Goal: Transaction & Acquisition: Purchase product/service

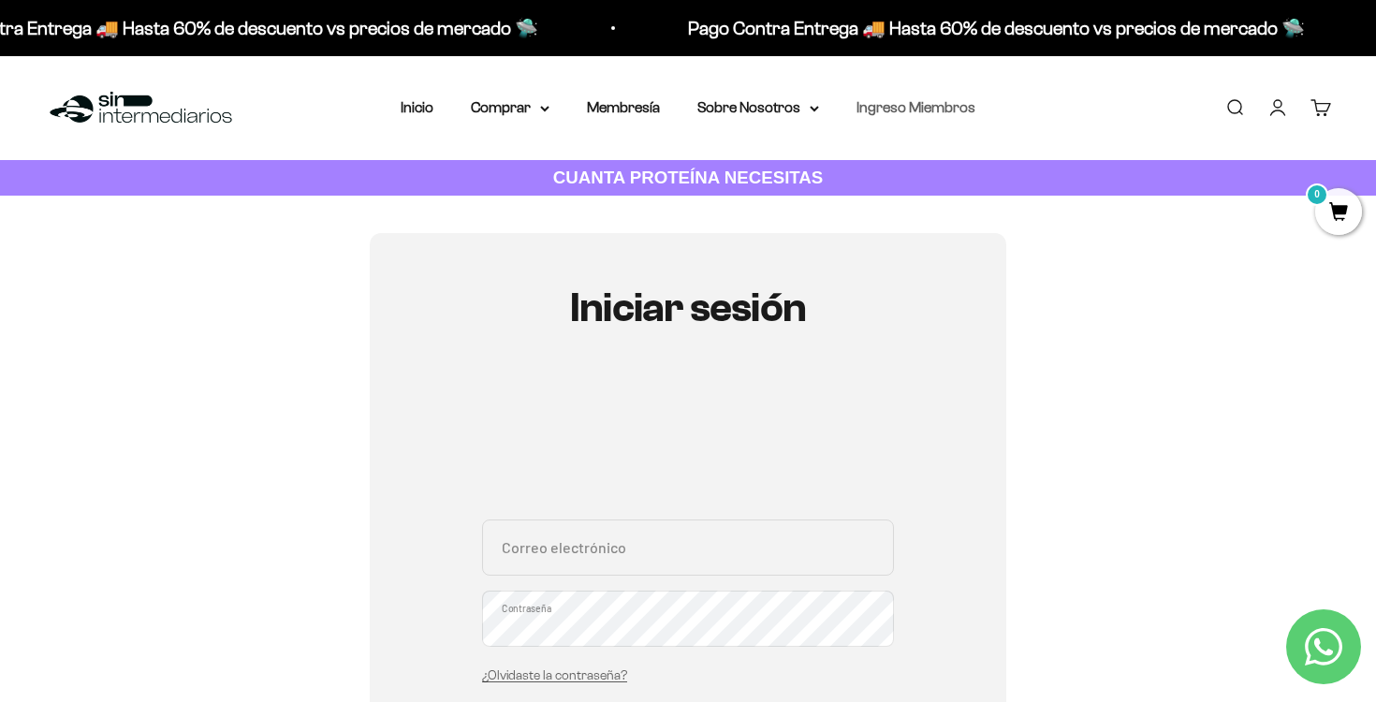
click at [924, 107] on link "Ingreso Miembros" at bounding box center [915, 107] width 119 height 16
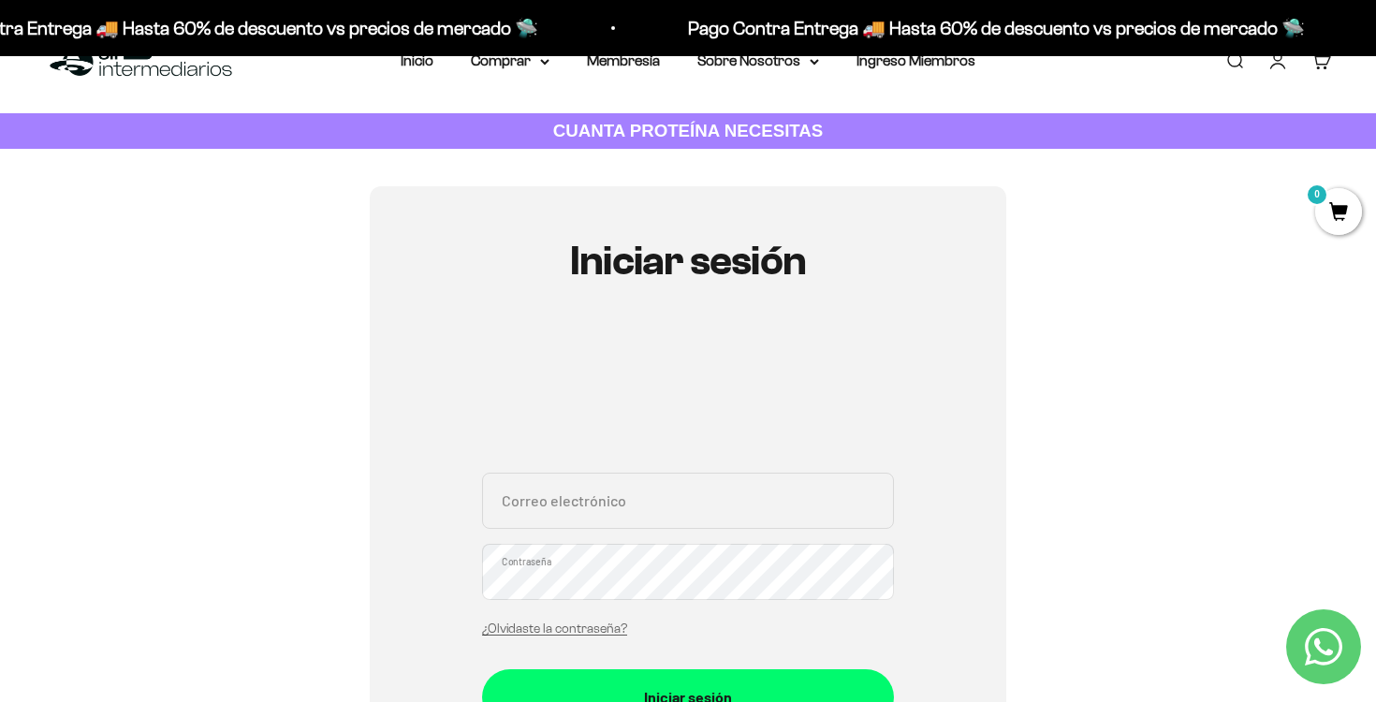
click at [638, 501] on input "Correo electrónico" at bounding box center [688, 501] width 412 height 56
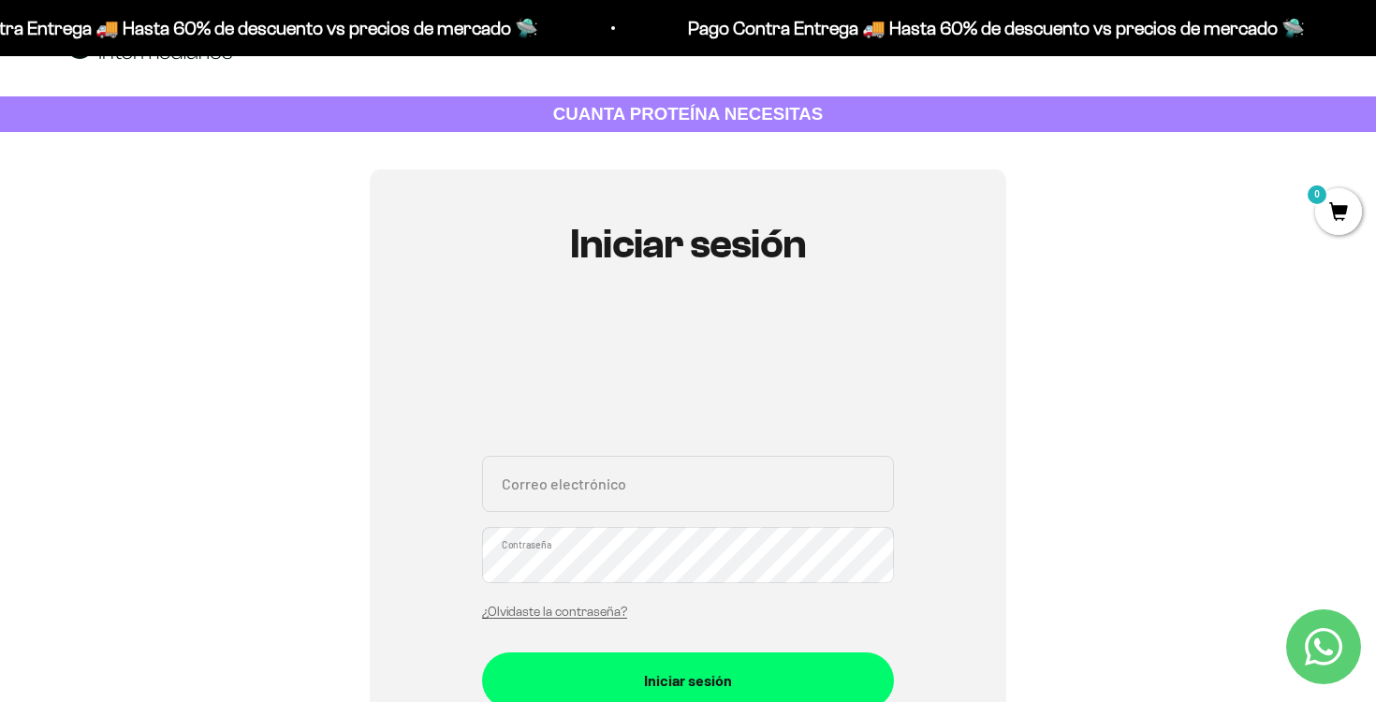
scroll to position [65, 0]
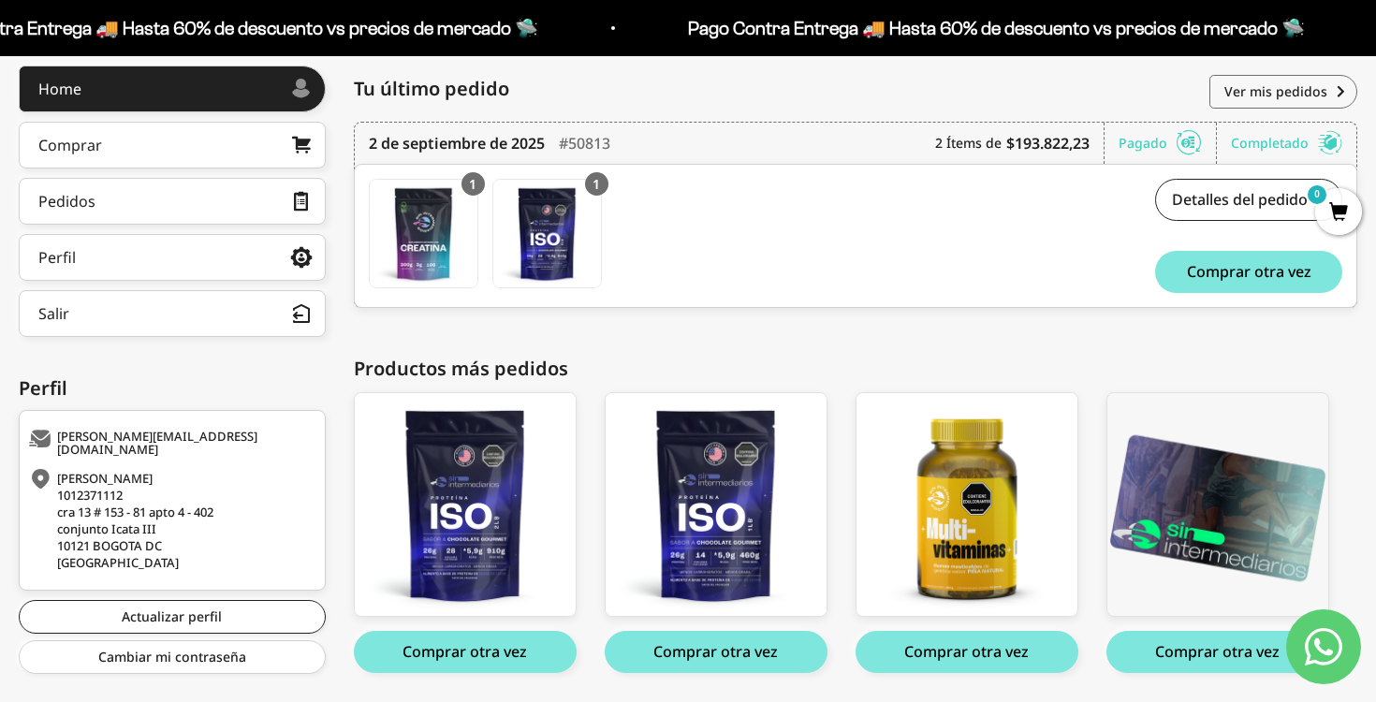
scroll to position [255, 0]
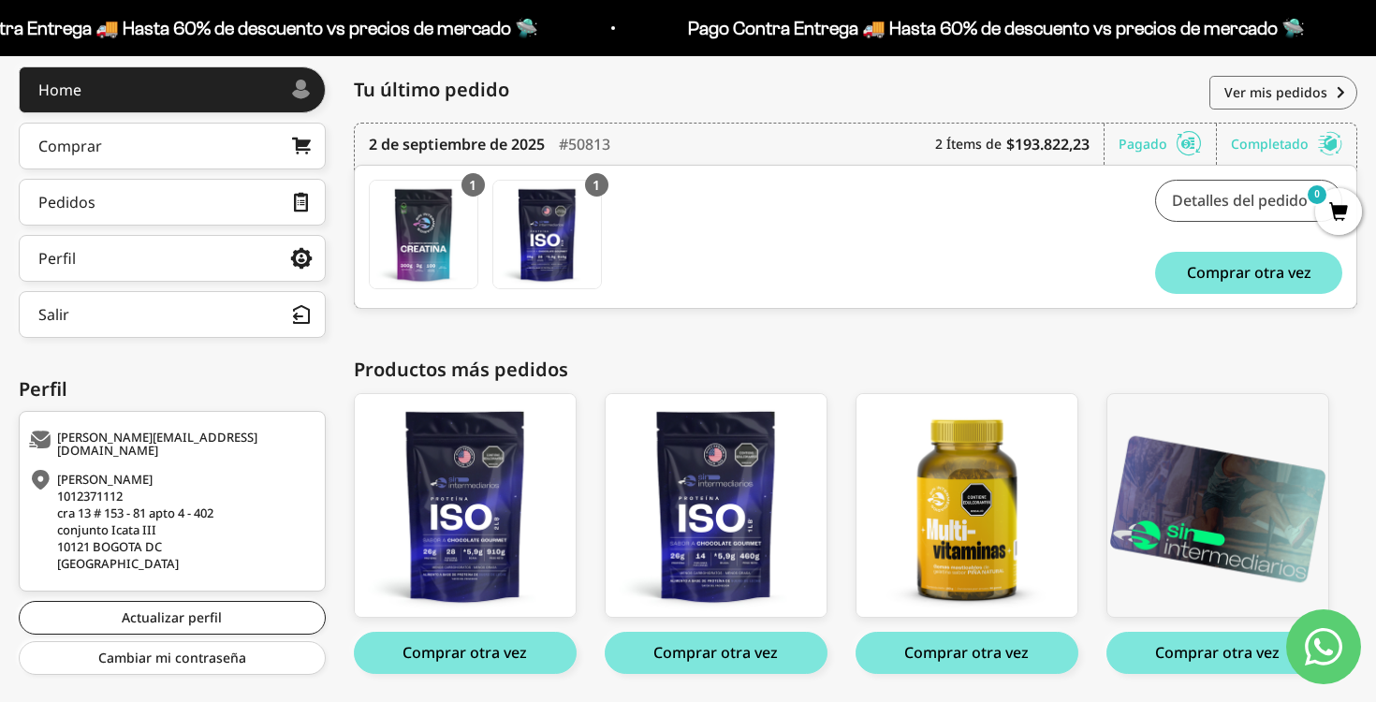
click at [1235, 206] on link "Detalles del pedido" at bounding box center [1248, 201] width 187 height 42
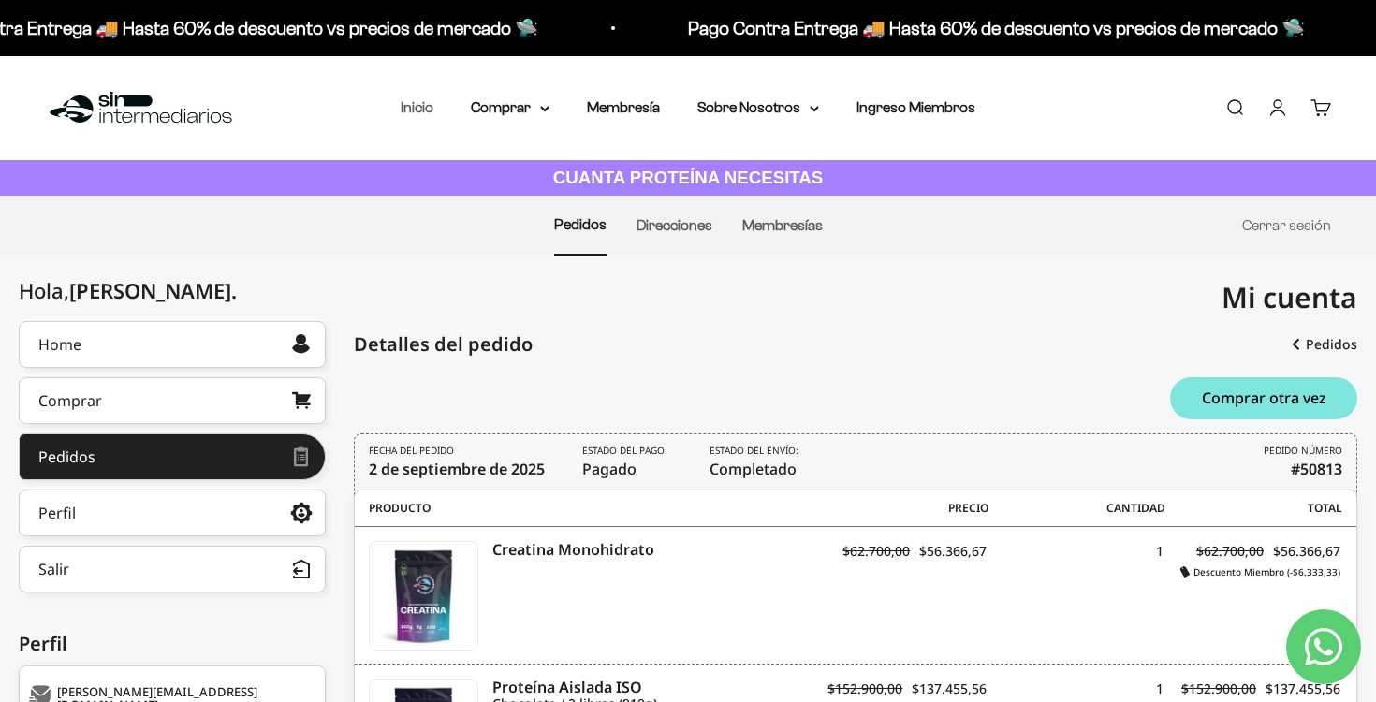
click at [429, 110] on link "Inicio" at bounding box center [417, 107] width 33 height 16
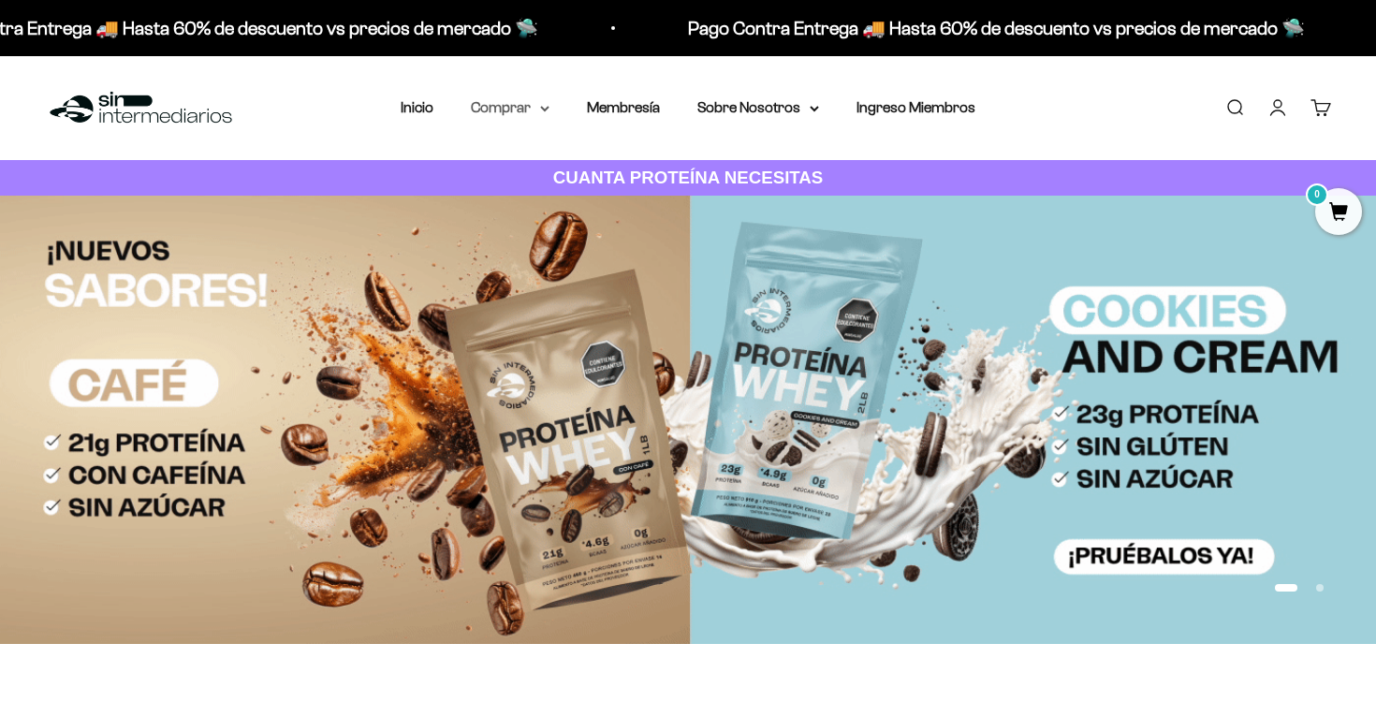
click at [539, 105] on summary "Comprar" at bounding box center [510, 107] width 79 height 24
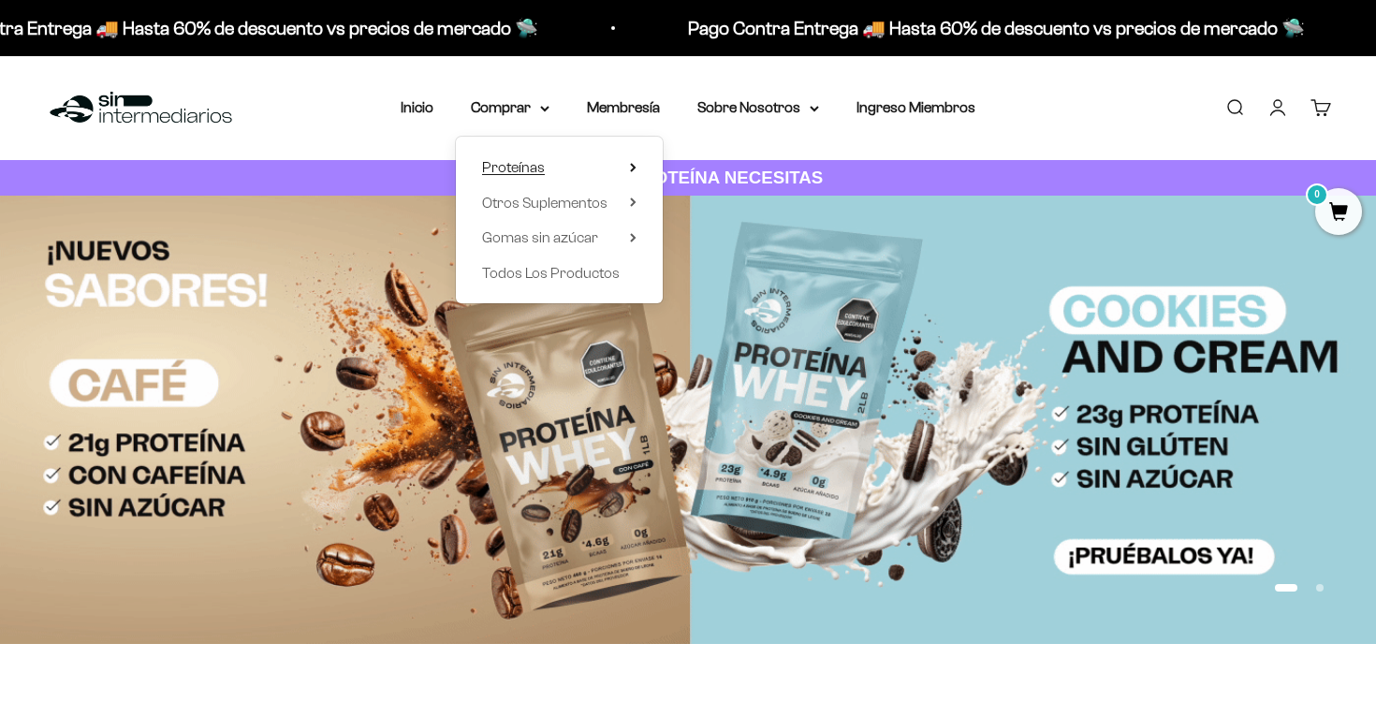
click at [557, 171] on summary "Proteínas" at bounding box center [559, 167] width 154 height 24
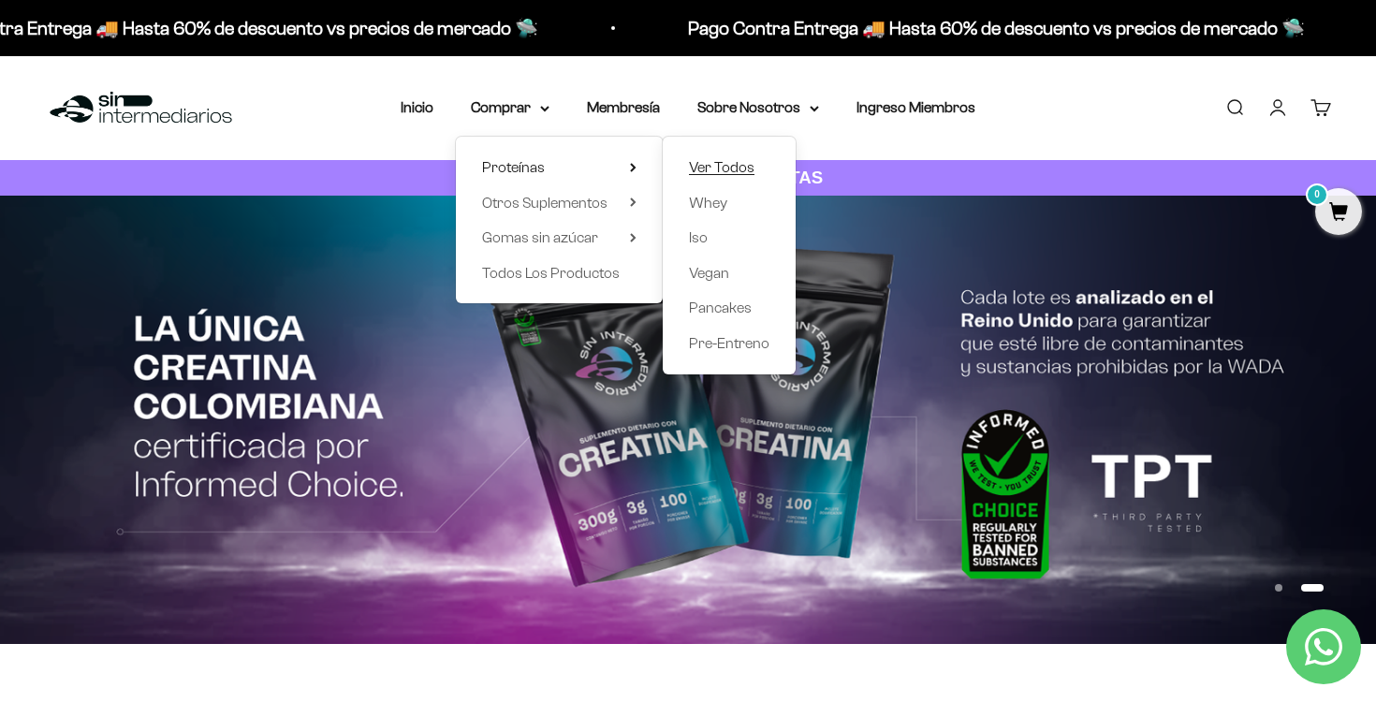
click at [731, 163] on span "Ver Todos" at bounding box center [722, 167] width 66 height 16
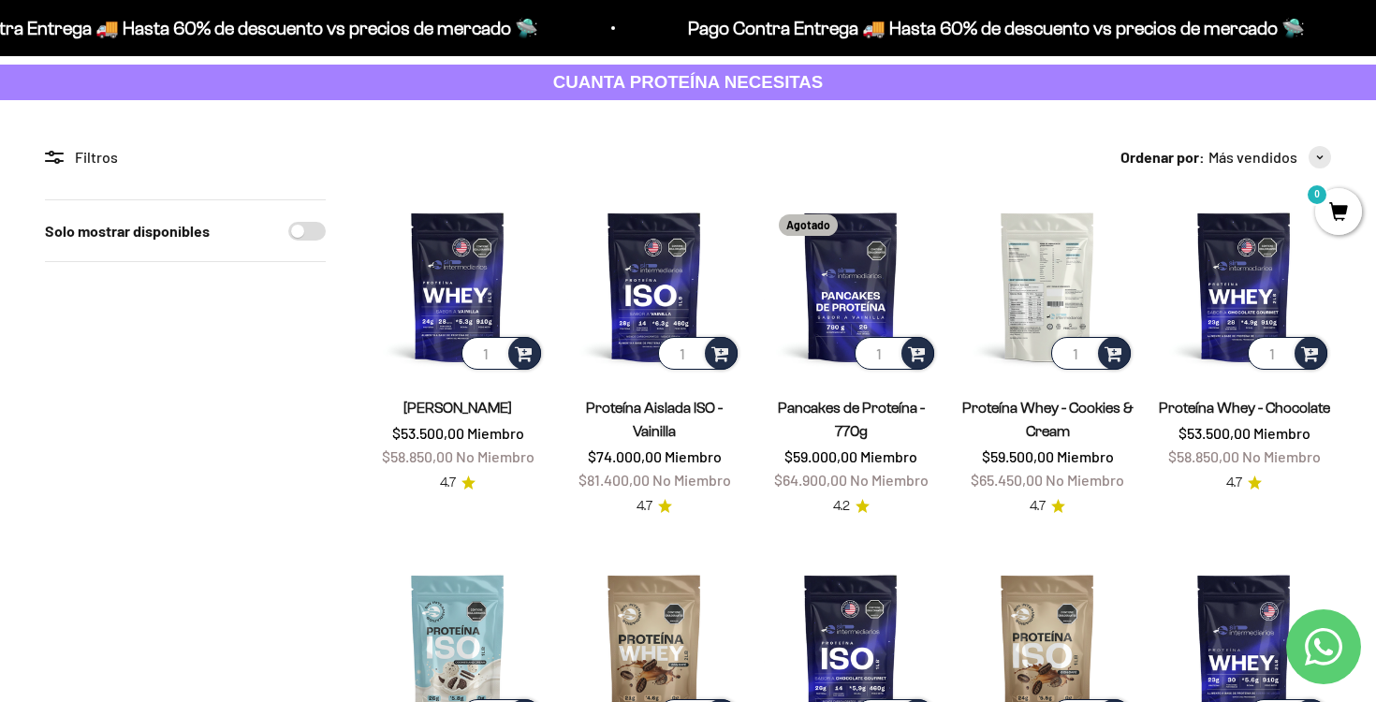
scroll to position [97, 0]
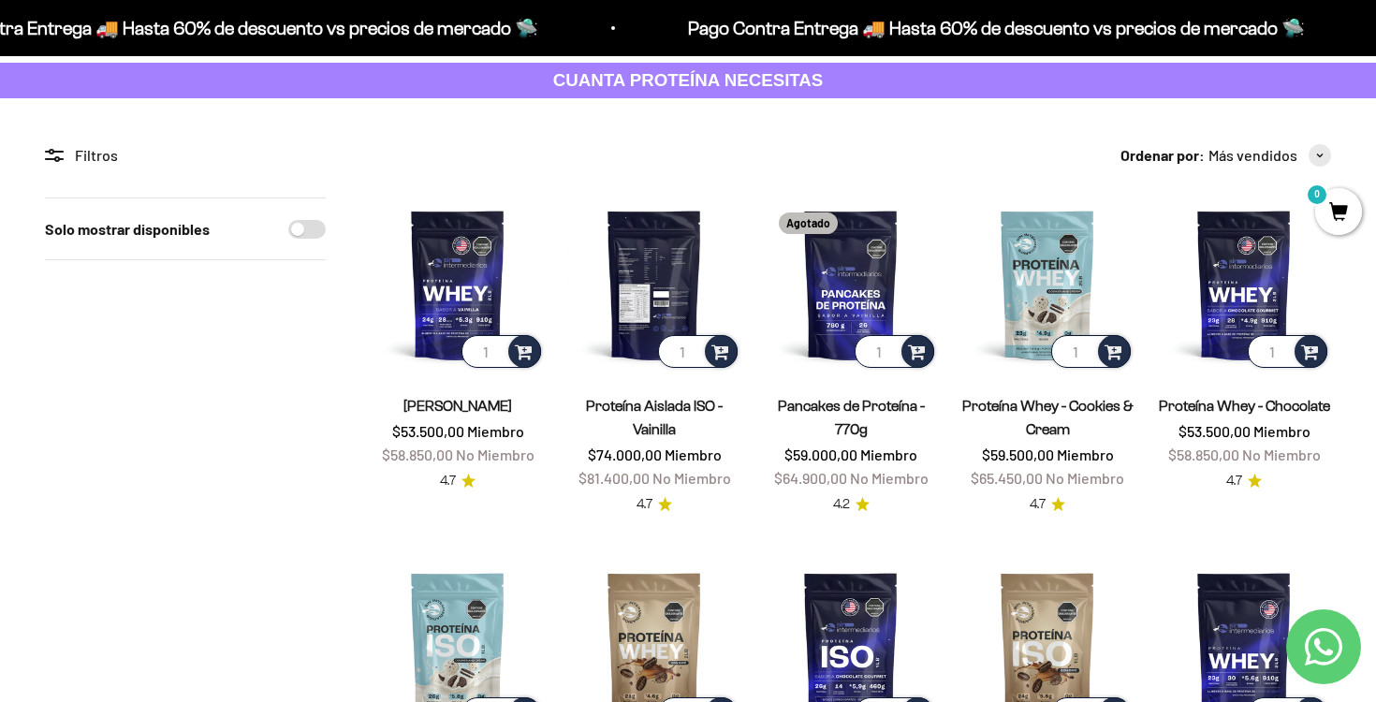
click at [660, 252] on img at bounding box center [654, 284] width 174 height 174
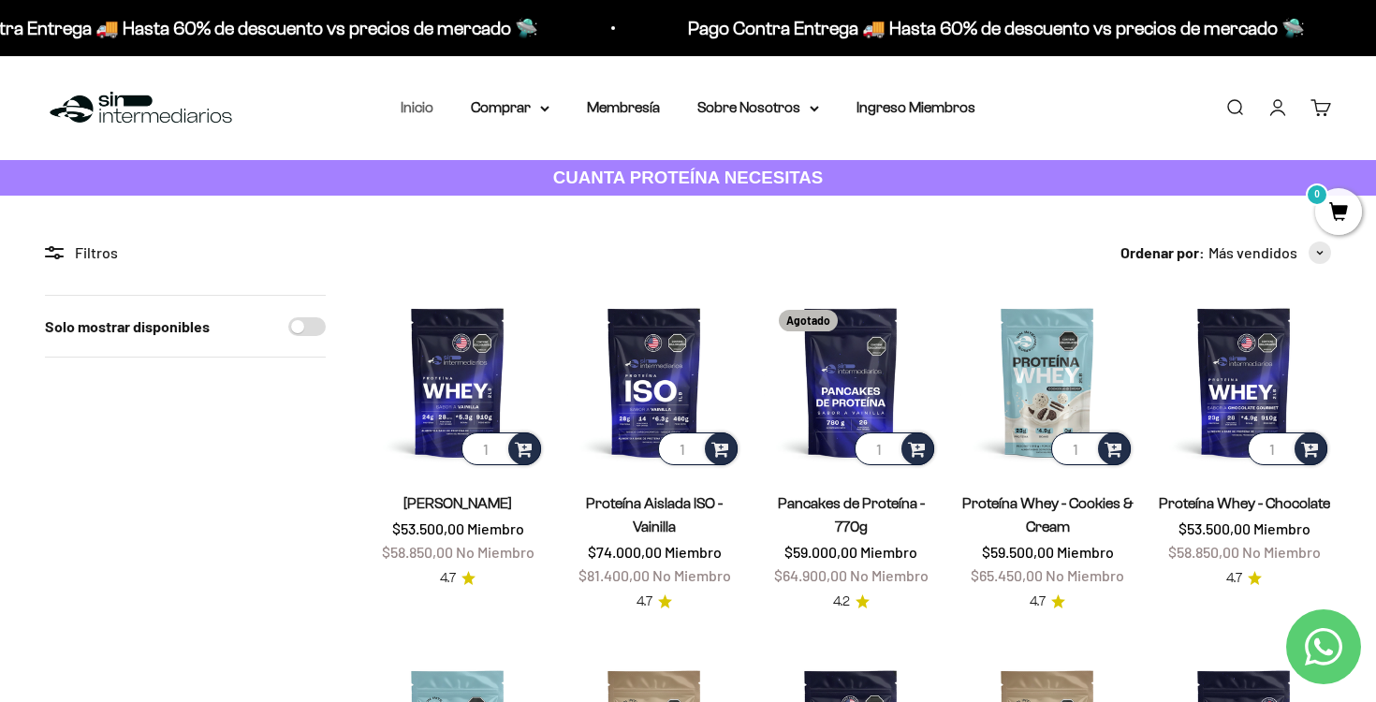
click at [425, 107] on link "Inicio" at bounding box center [417, 107] width 33 height 16
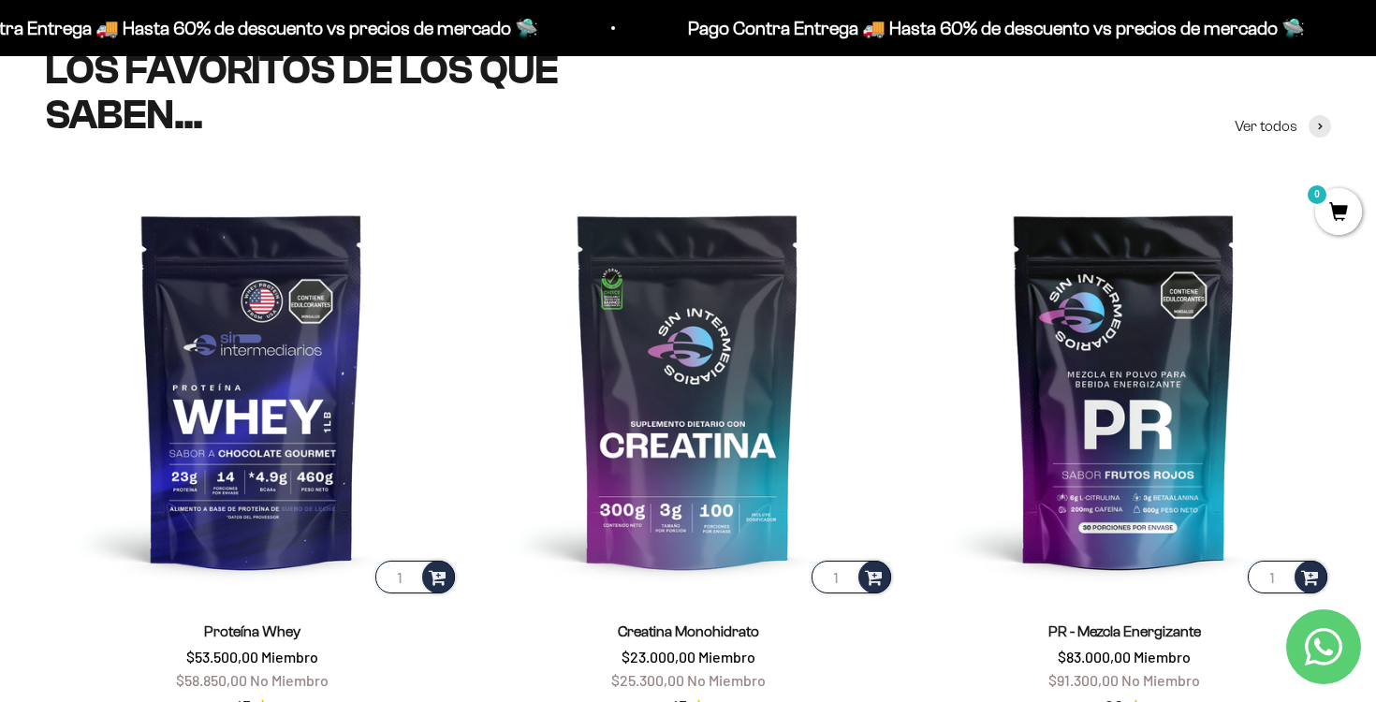
scroll to position [691, 0]
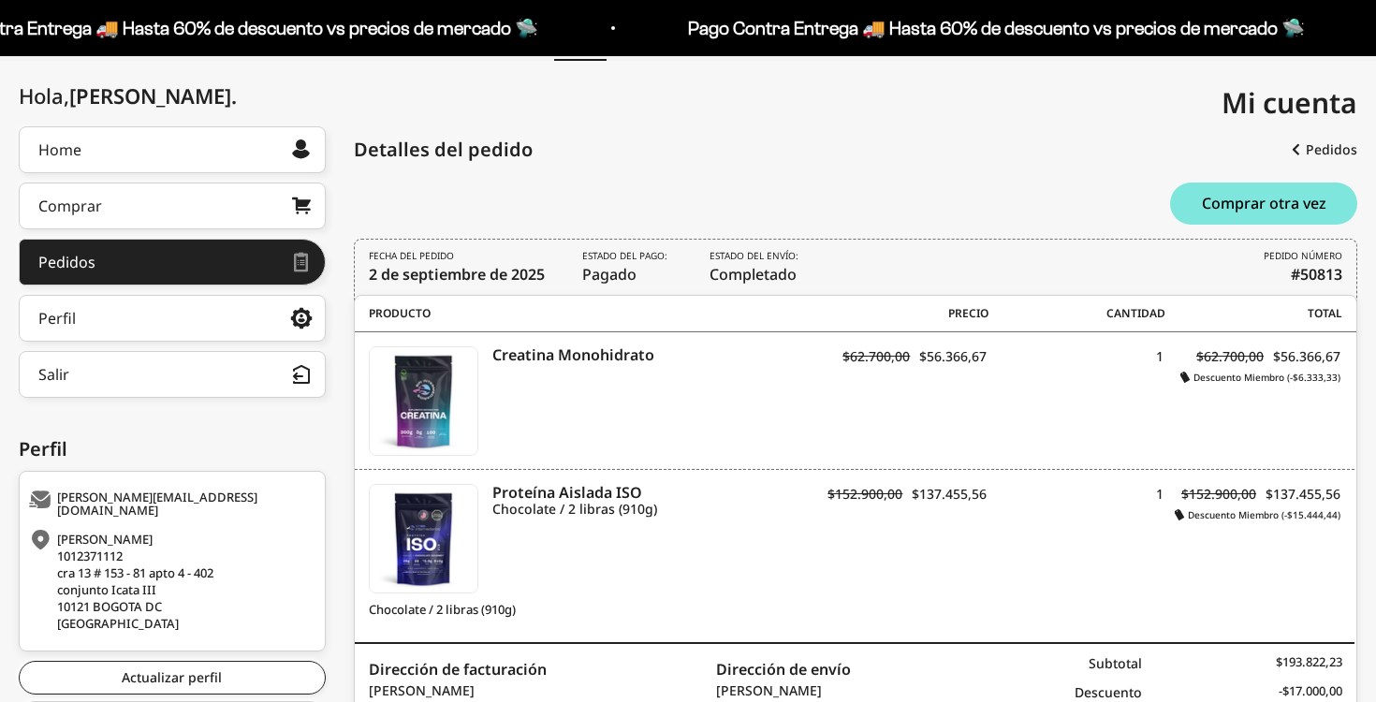
scroll to position [212, 0]
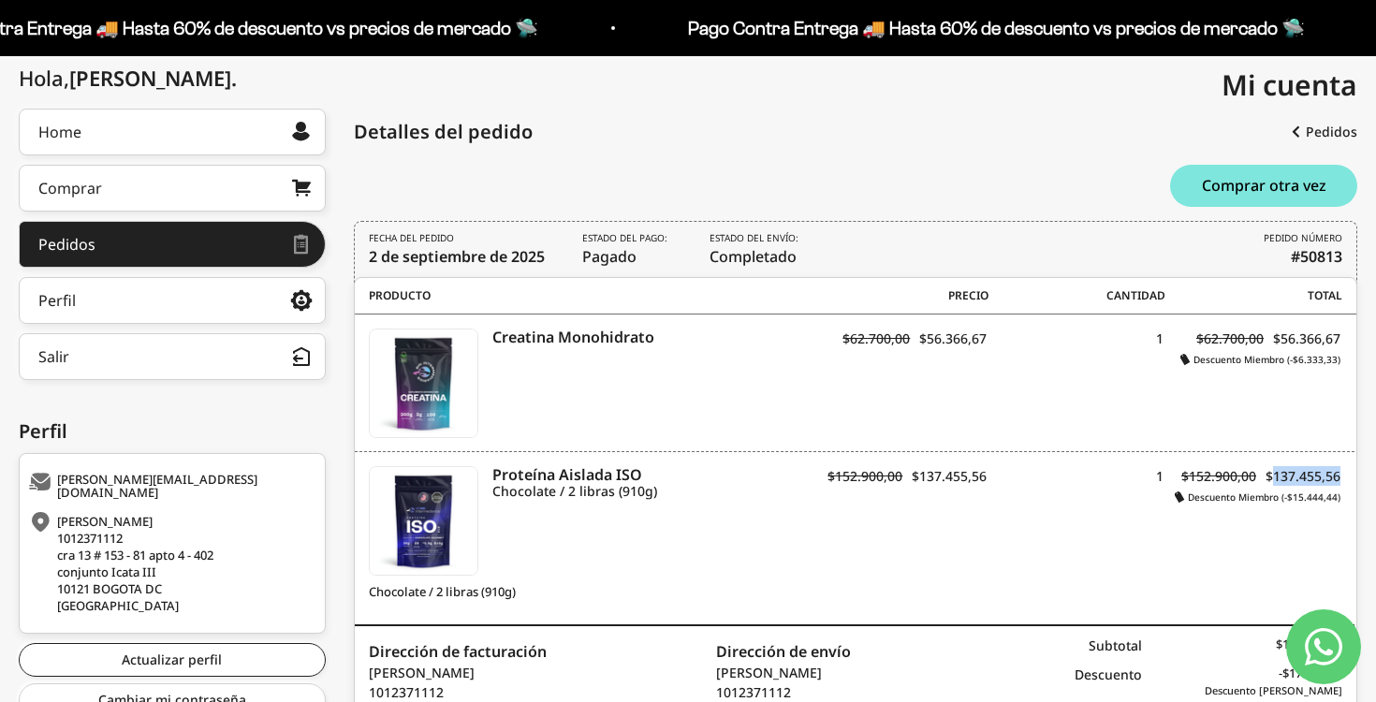
drag, startPoint x: 1271, startPoint y: 475, endPoint x: 1341, endPoint y: 473, distance: 70.2
click at [1341, 473] on div "Proteína Aislada ISO Chocolate / 2 libras (910g) Descuento Miembro (-$15.444,44…" at bounding box center [855, 538] width 1001 height 173
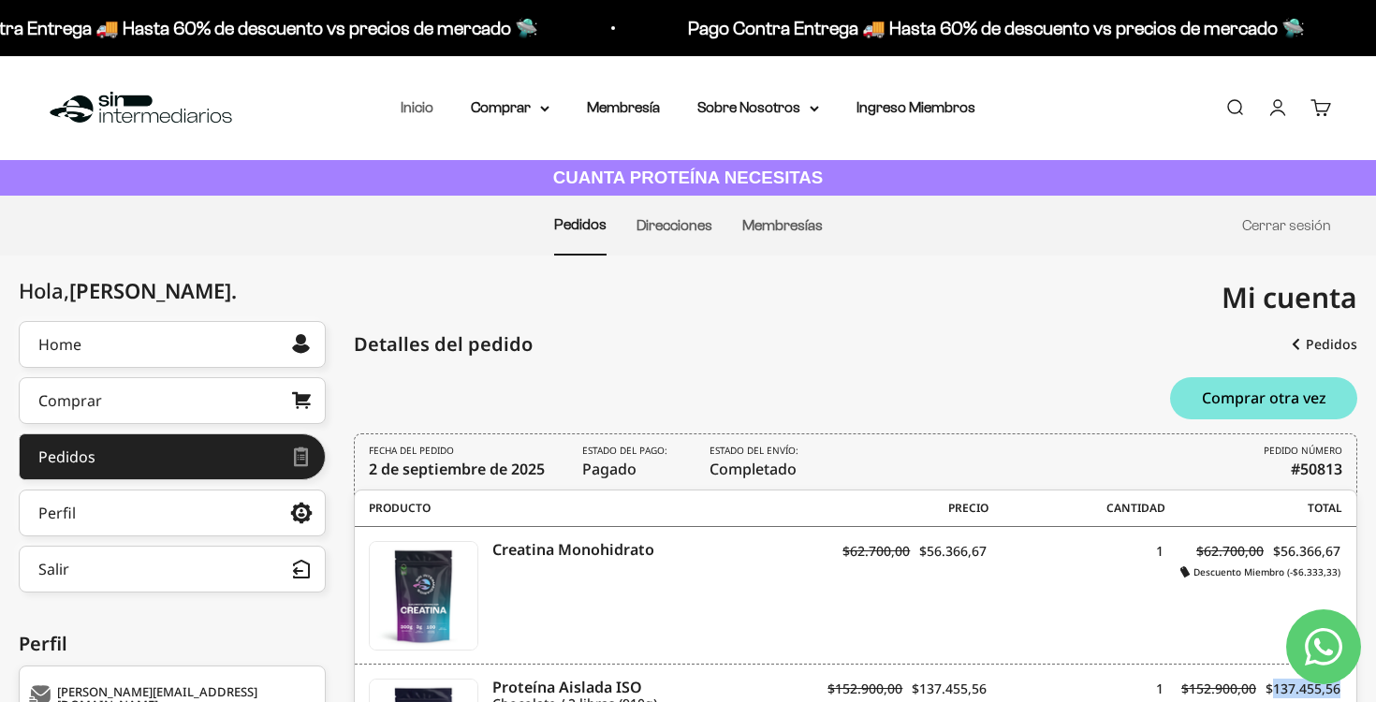
click at [417, 110] on link "Inicio" at bounding box center [417, 107] width 33 height 16
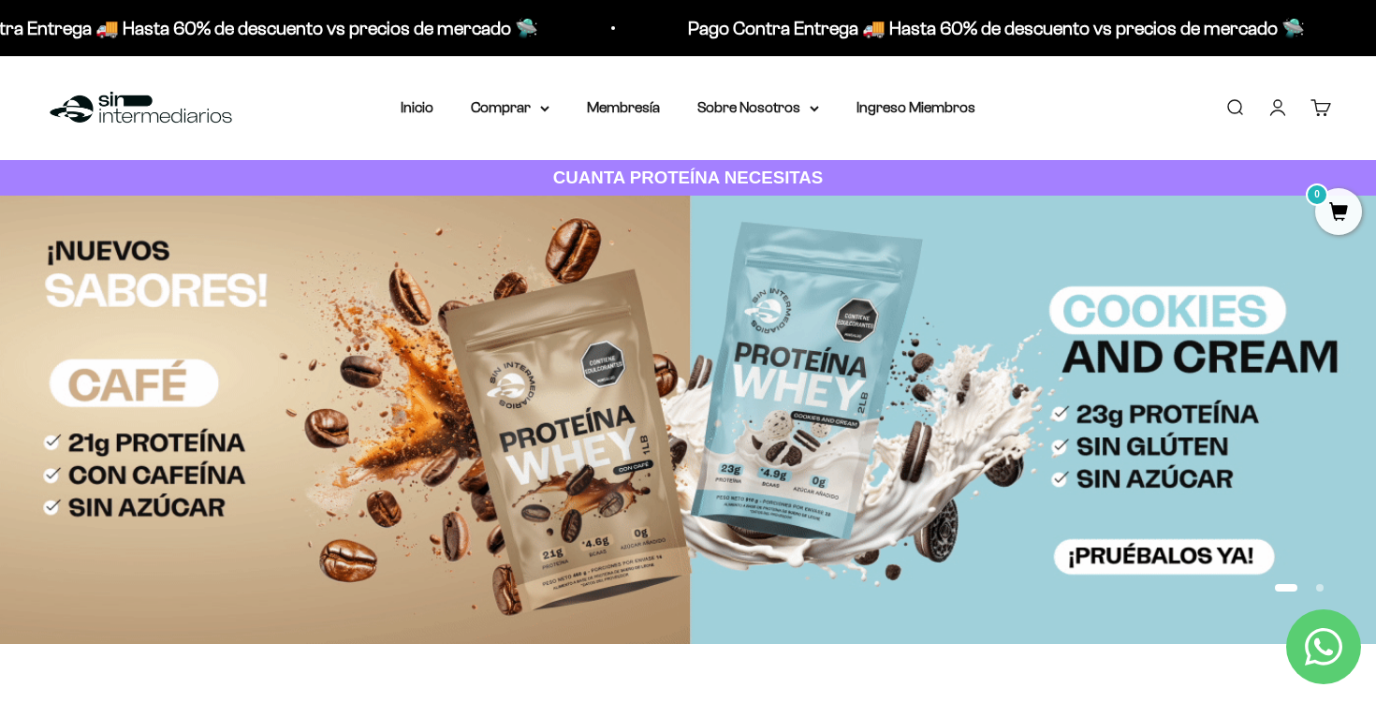
click at [1234, 109] on link "Buscar" at bounding box center [1234, 107] width 21 height 21
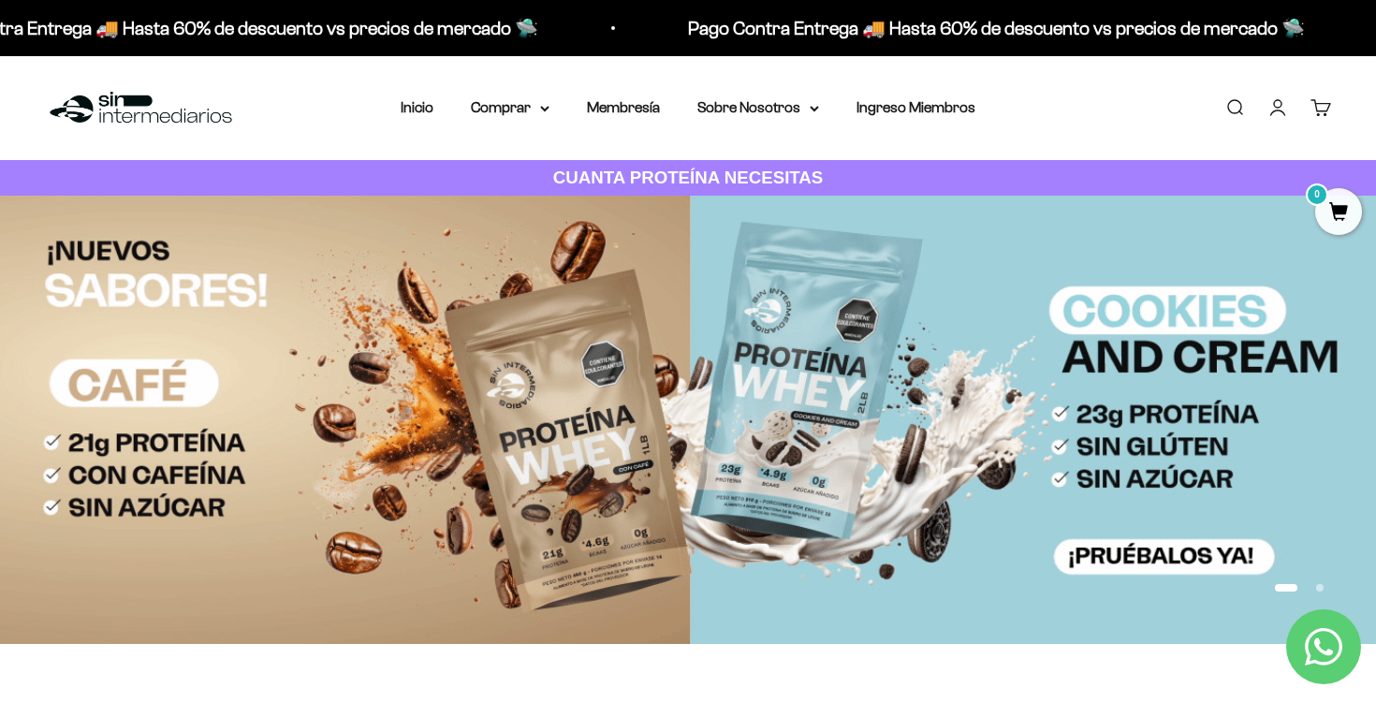
type input "o"
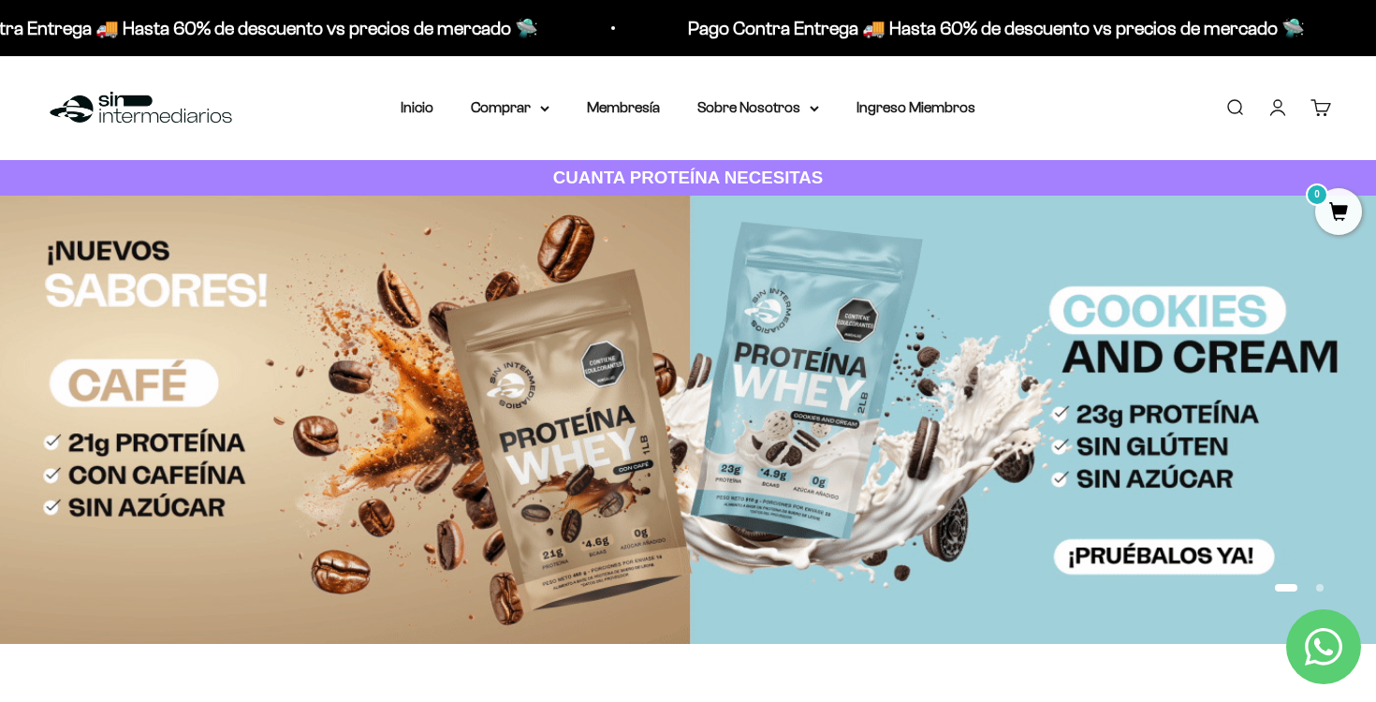
type input "omega"
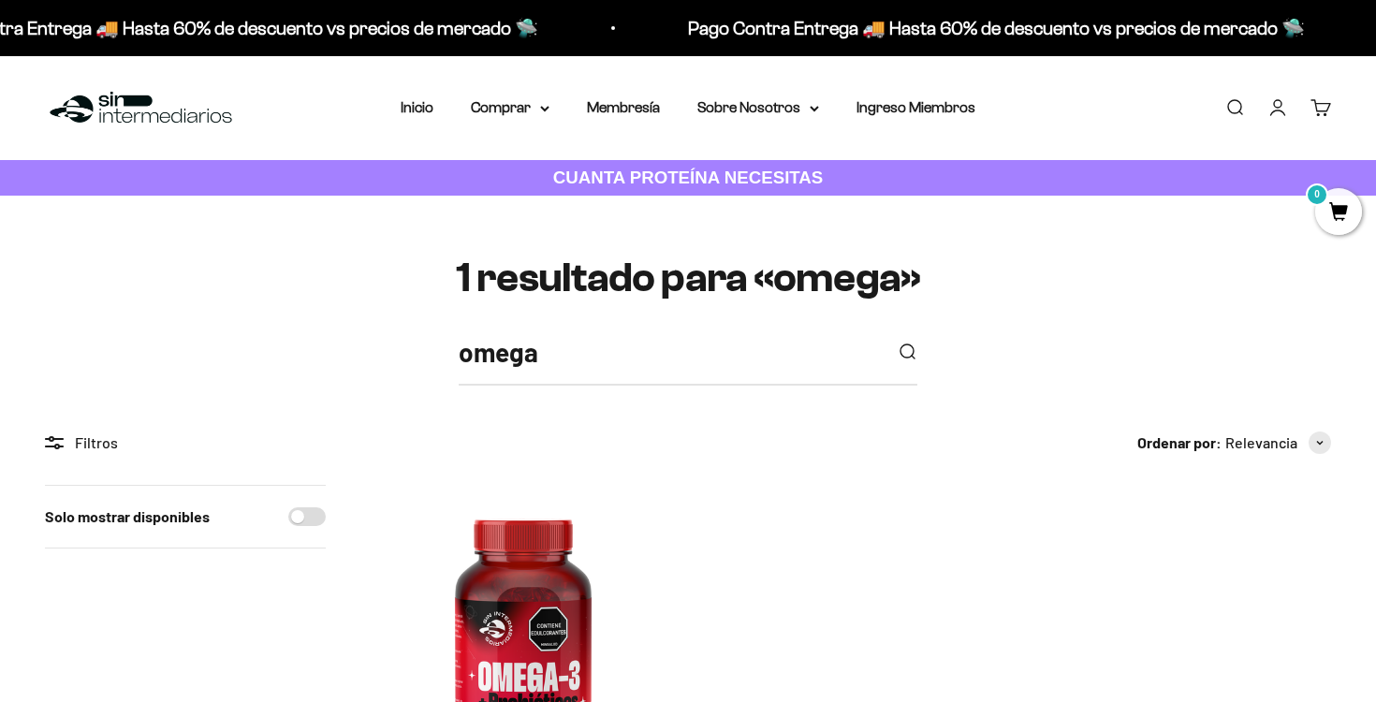
scroll to position [343, 0]
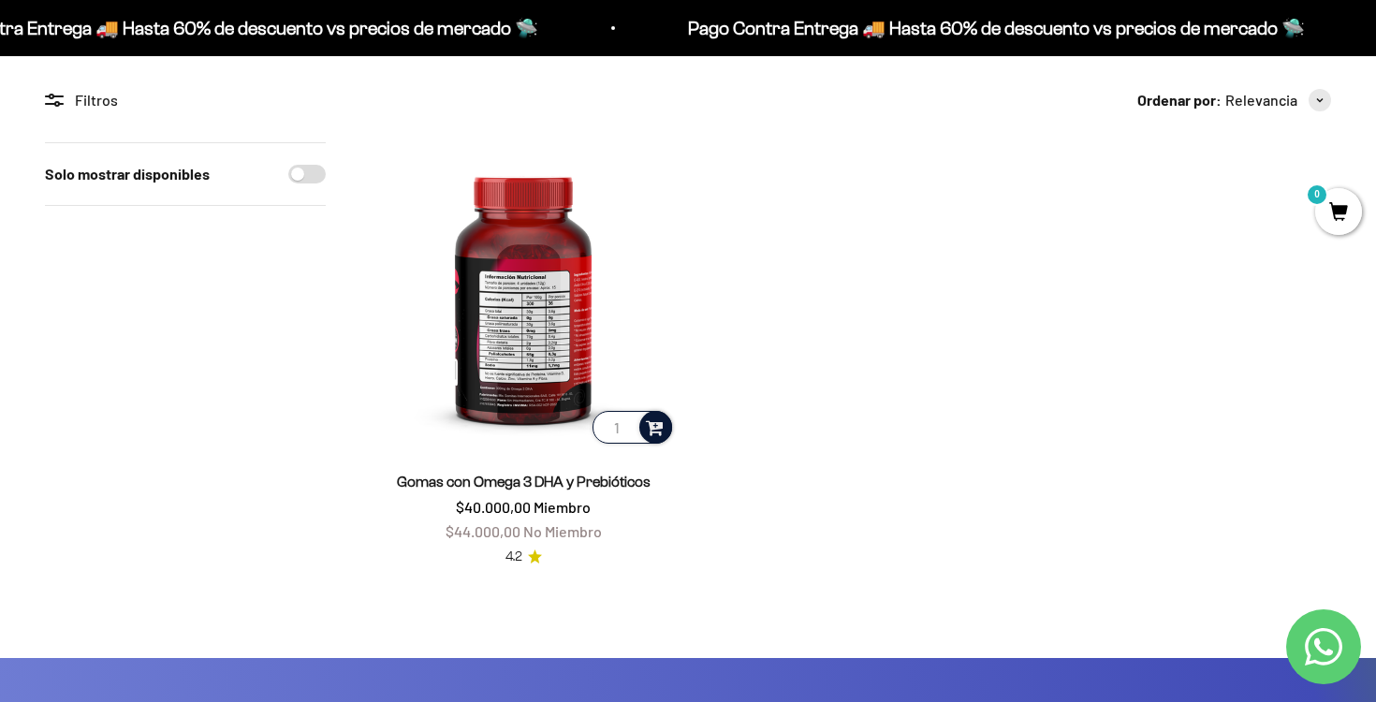
click at [655, 428] on span at bounding box center [655, 427] width 18 height 22
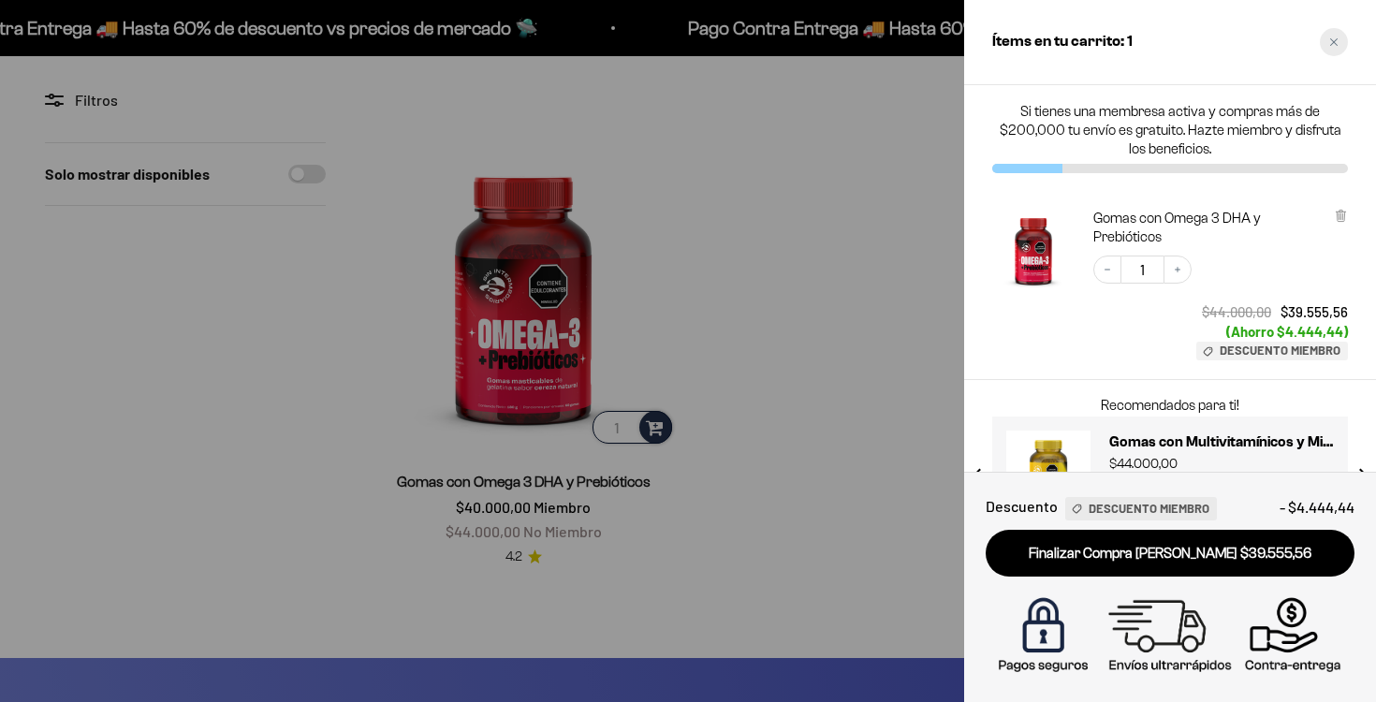
click at [1334, 33] on div "Close cart" at bounding box center [1334, 42] width 28 height 28
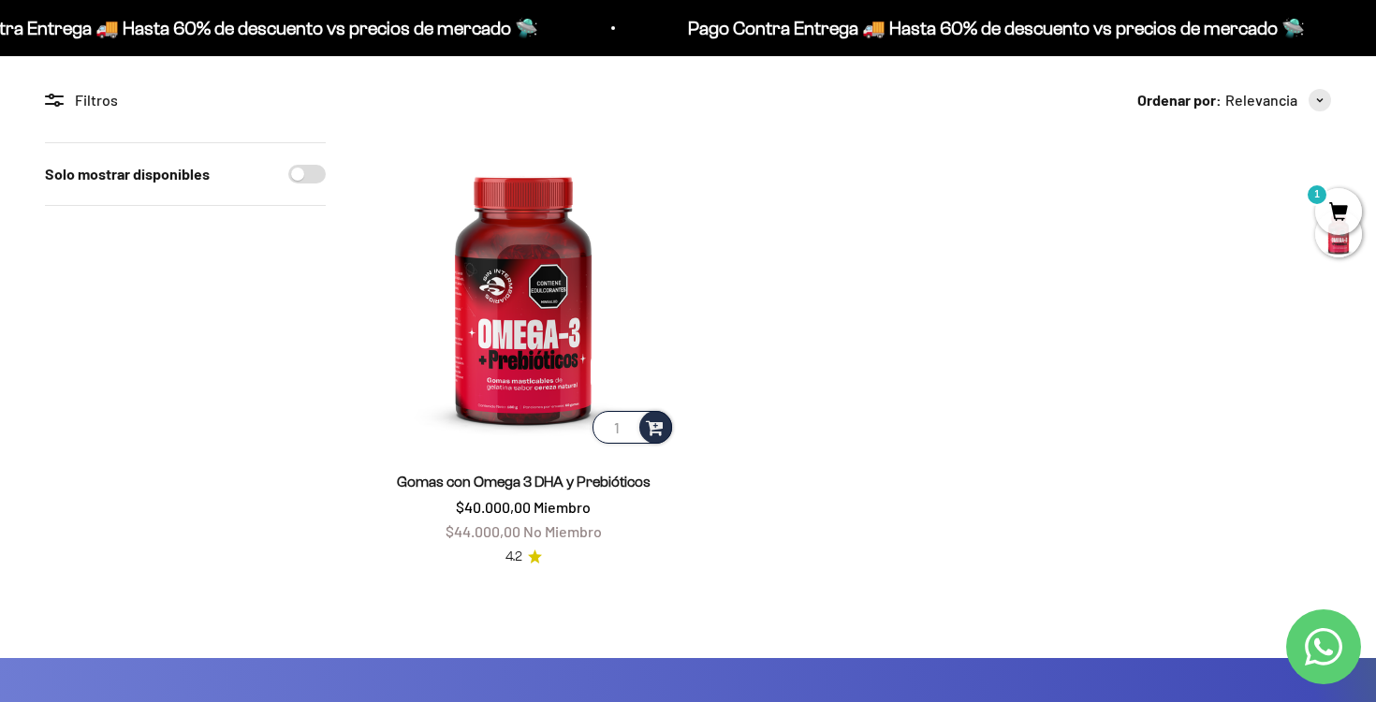
scroll to position [0, 0]
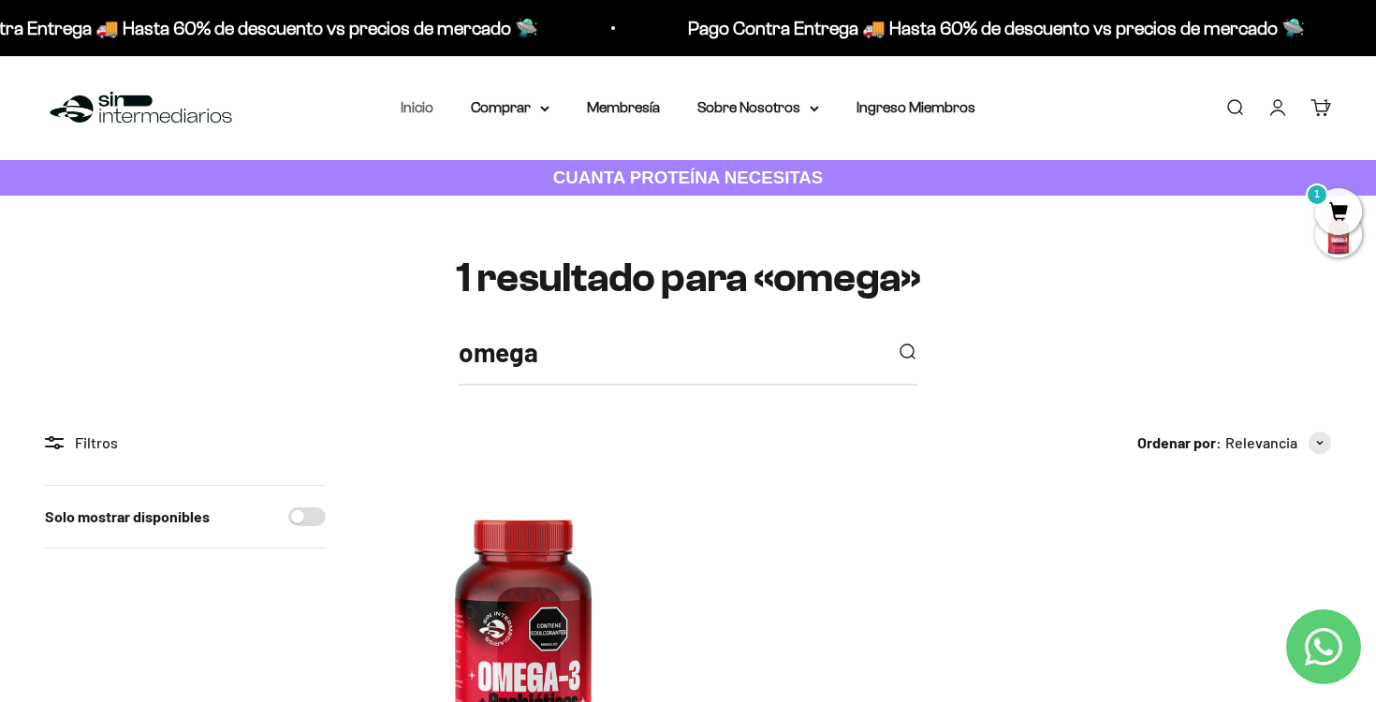
click at [423, 112] on link "Inicio" at bounding box center [417, 107] width 33 height 16
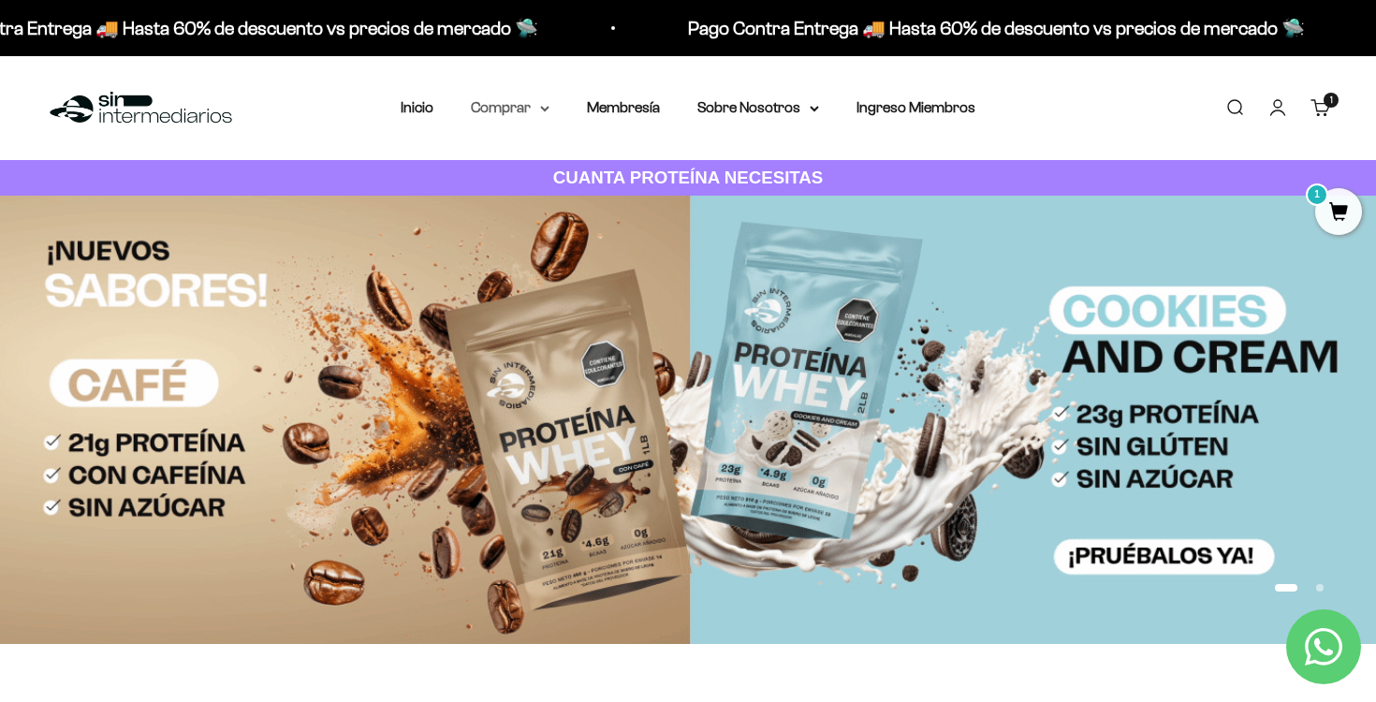
click at [520, 111] on summary "Comprar" at bounding box center [510, 107] width 79 height 24
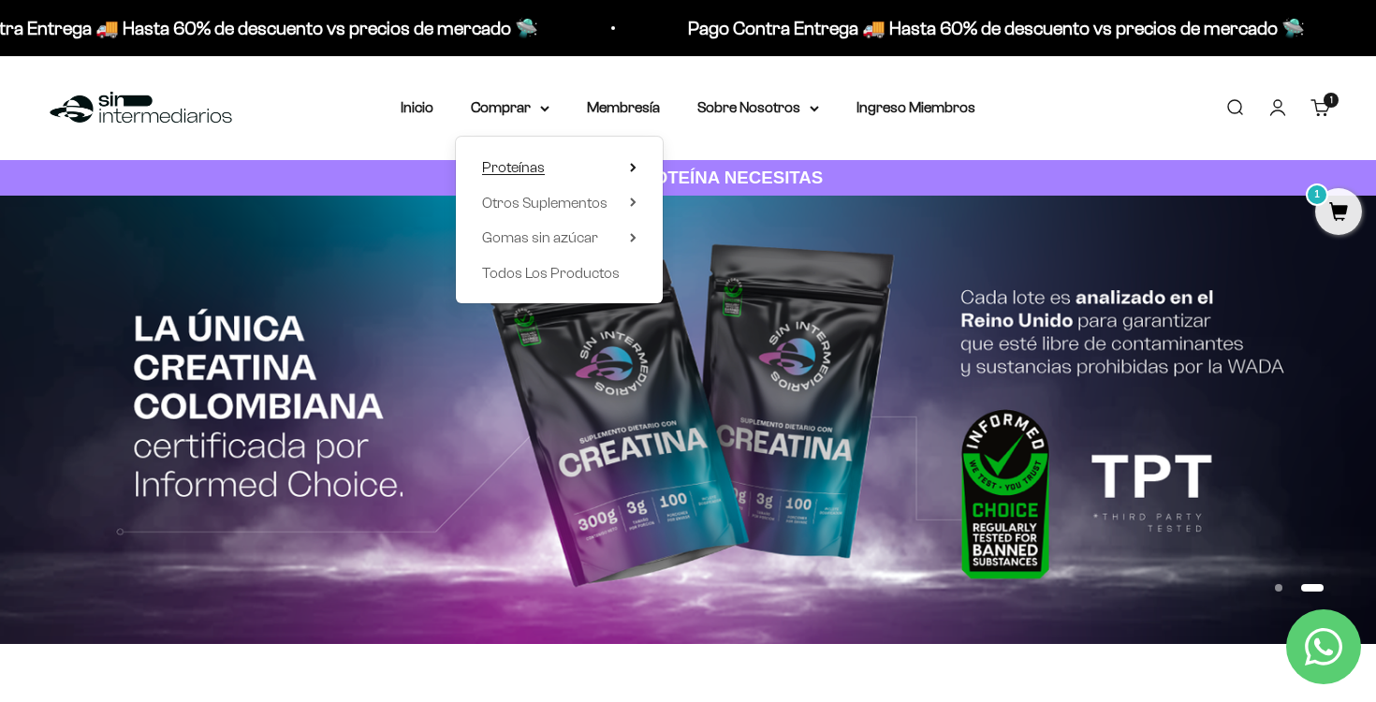
click at [606, 163] on summary "Proteínas" at bounding box center [559, 167] width 154 height 24
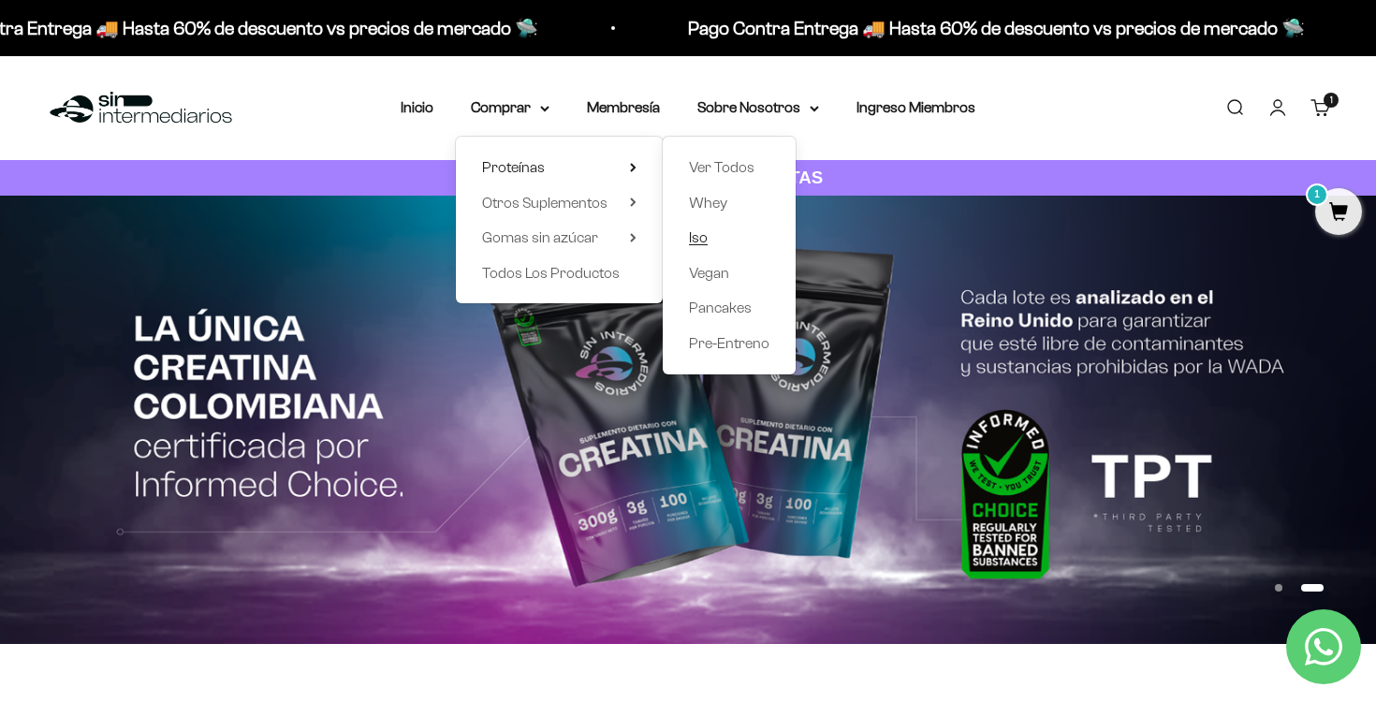
click at [712, 239] on link "Iso" at bounding box center [729, 238] width 80 height 24
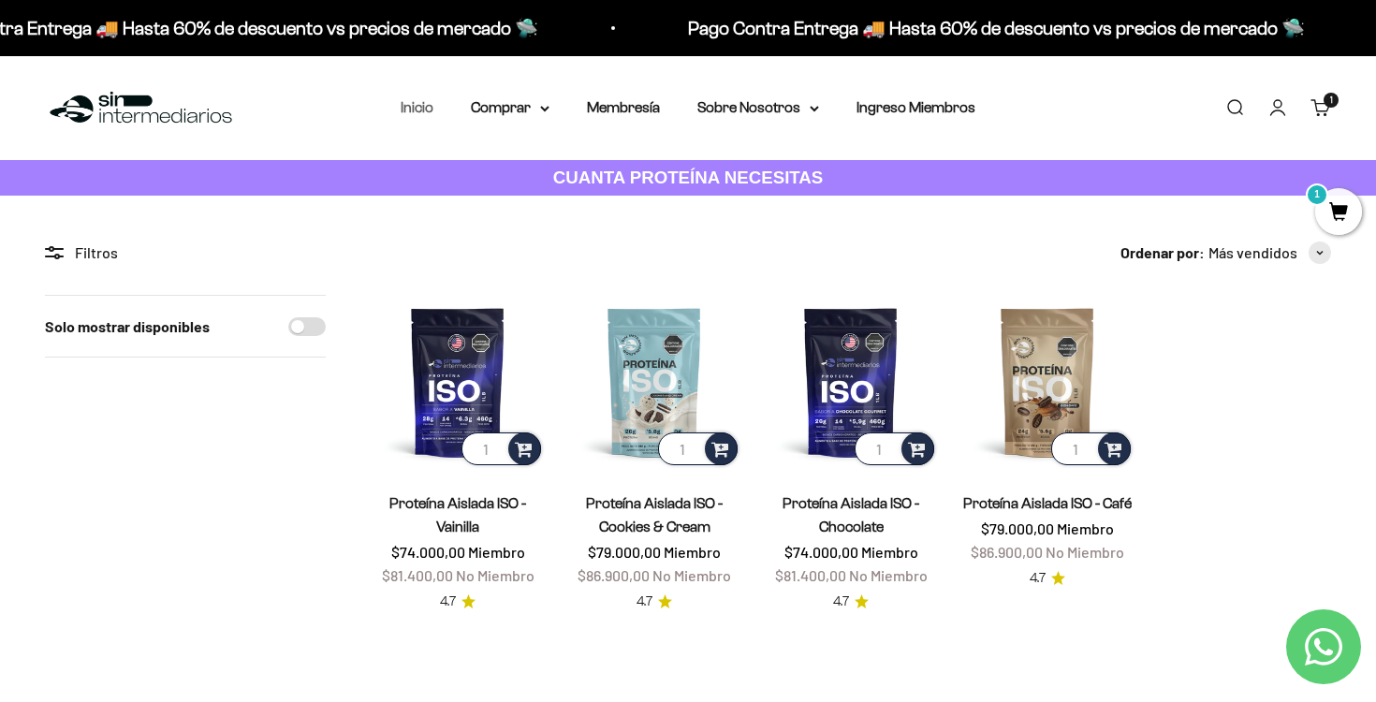
click at [419, 110] on link "Inicio" at bounding box center [417, 107] width 33 height 16
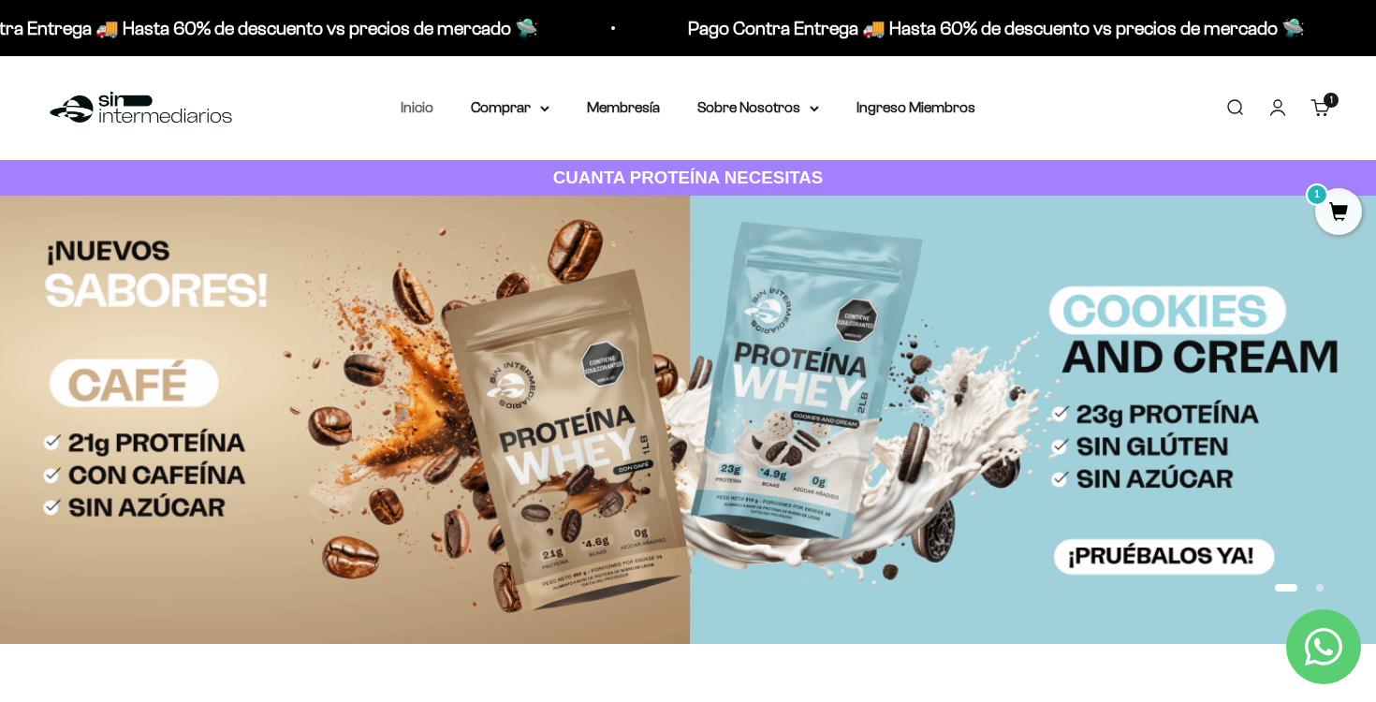
click at [421, 109] on link "Inicio" at bounding box center [417, 107] width 33 height 16
click at [533, 114] on summary "Comprar" at bounding box center [510, 107] width 79 height 24
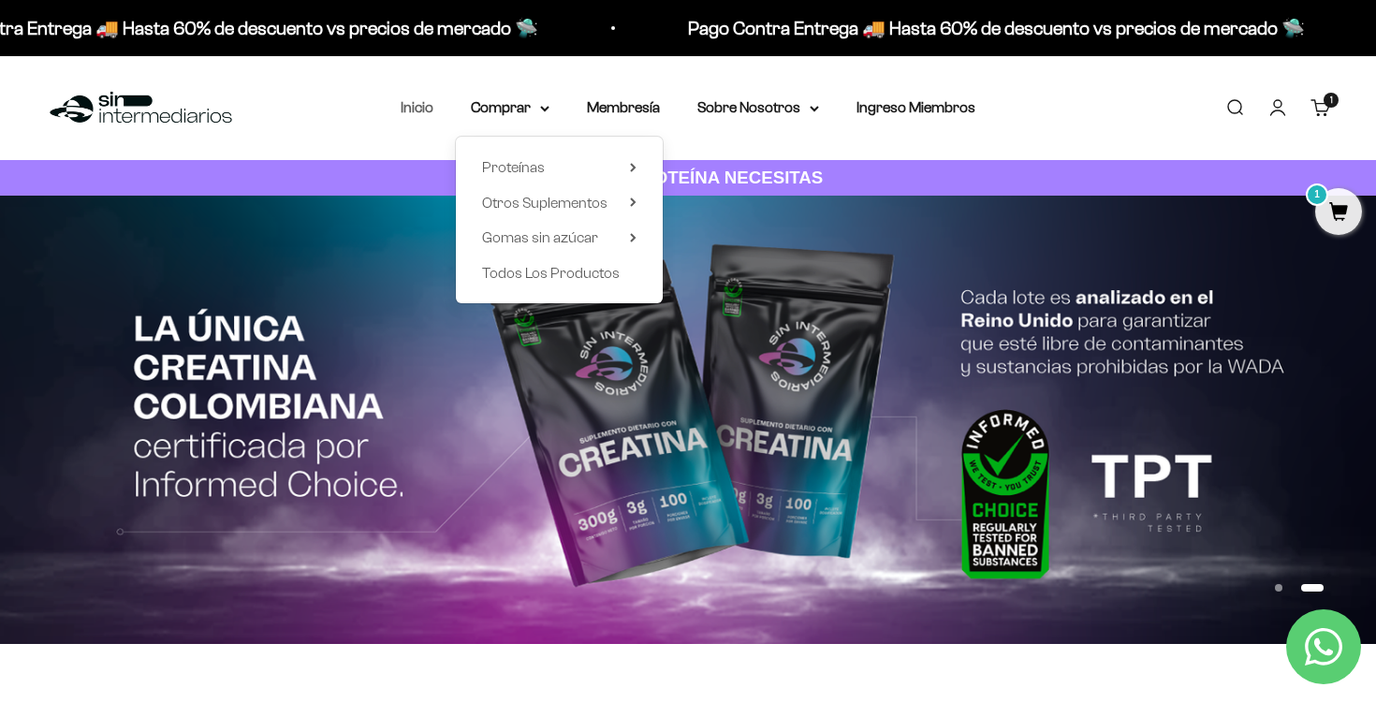
click at [419, 110] on link "Inicio" at bounding box center [417, 107] width 33 height 16
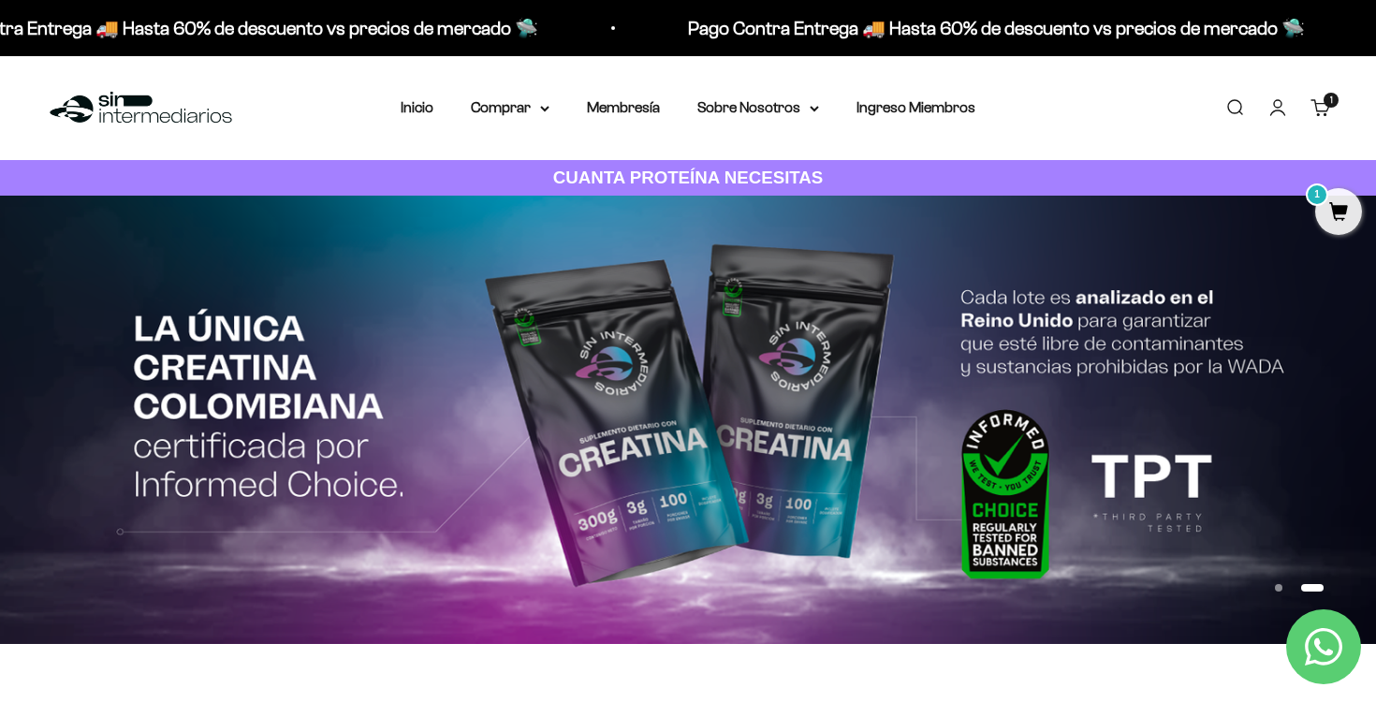
click at [1282, 110] on link "Cuenta" at bounding box center [1277, 107] width 21 height 21
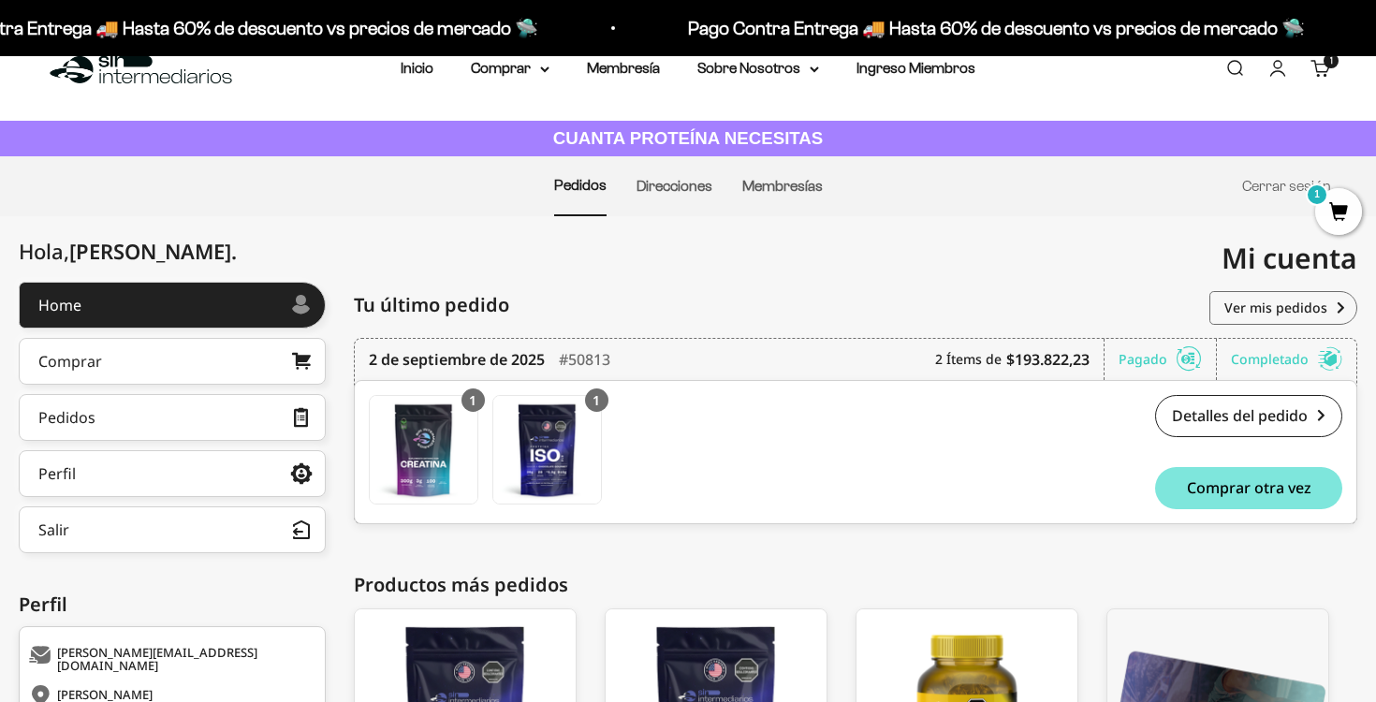
scroll to position [42, 0]
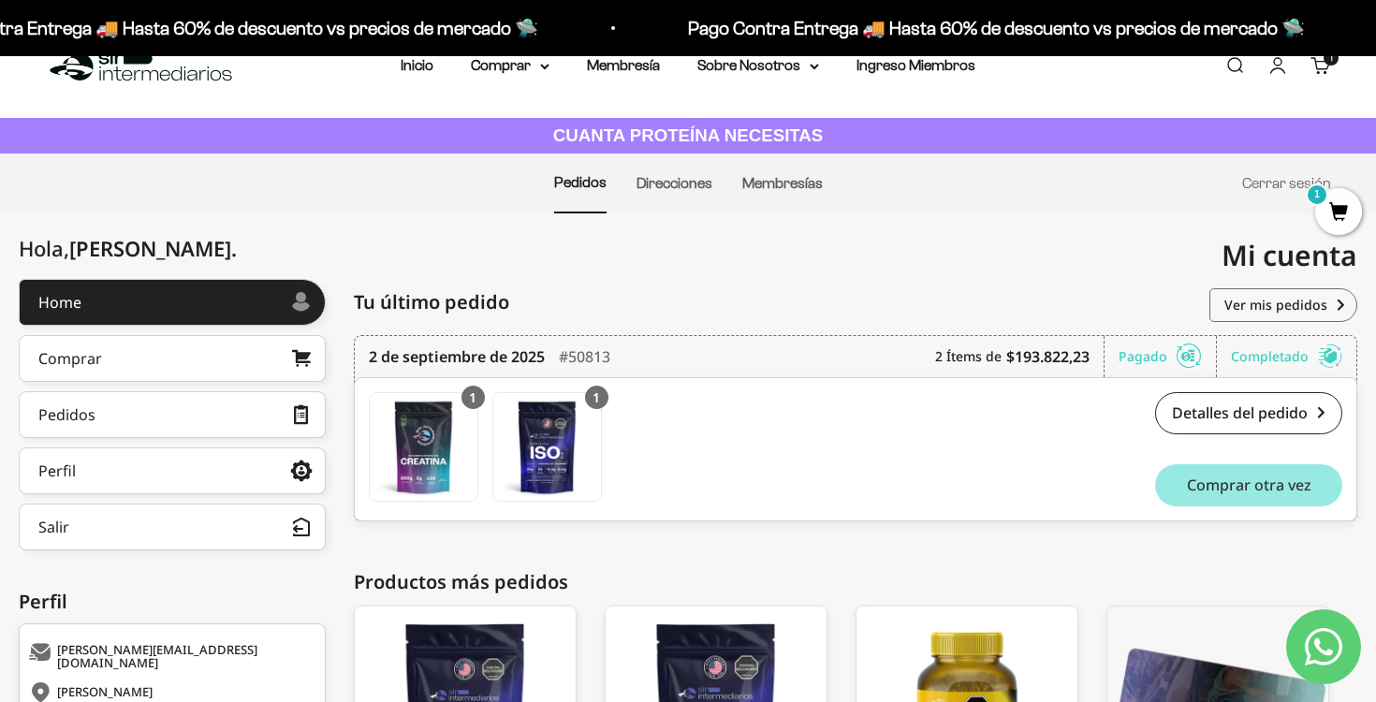
click at [1220, 480] on span "Comprar otra vez" at bounding box center [1249, 484] width 124 height 15
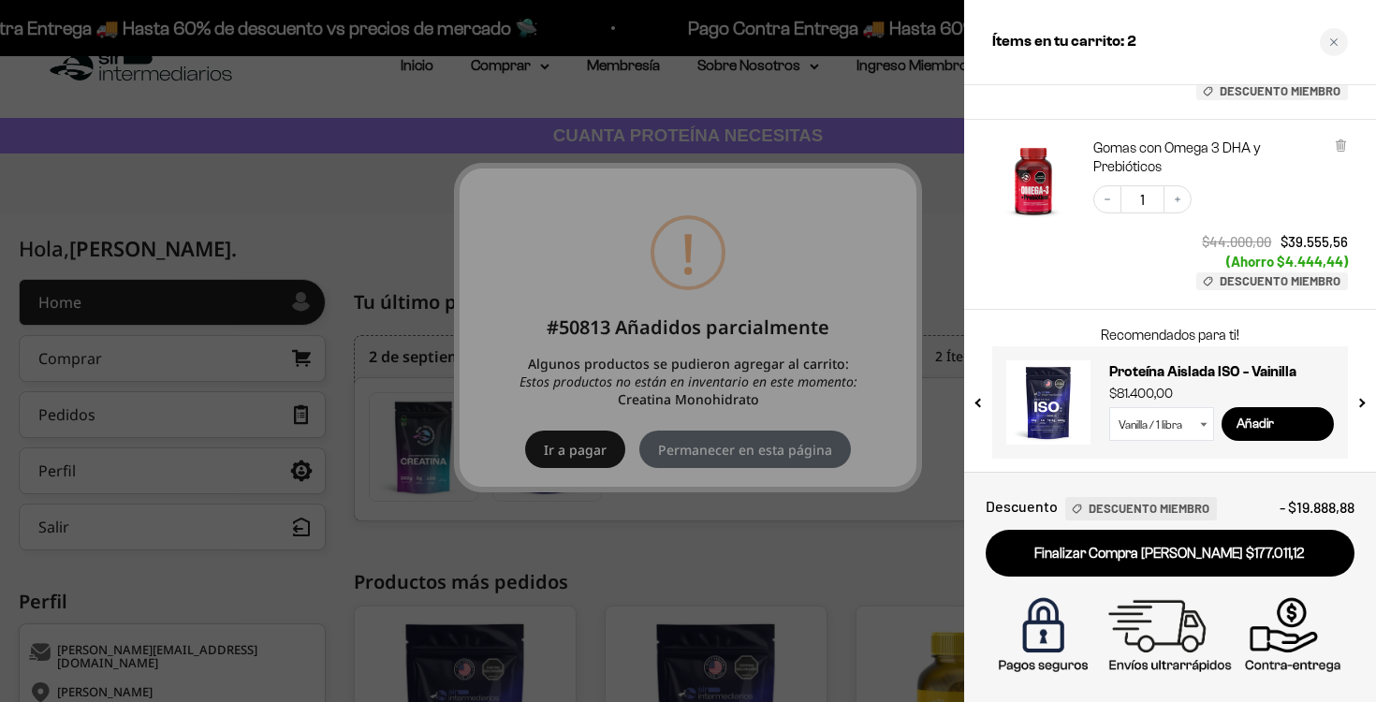
scroll to position [0, 0]
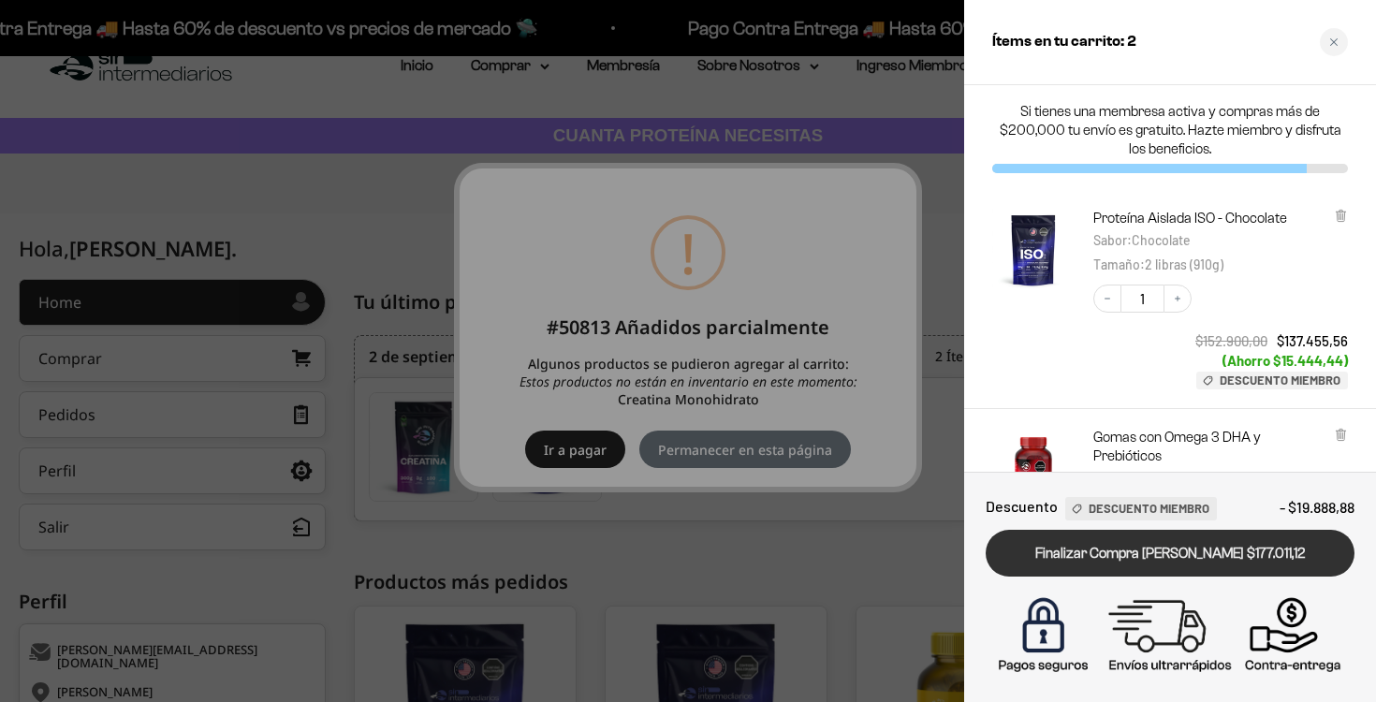
click at [1191, 546] on link "Finalizar Compra Segura $177.011,12" at bounding box center [1170, 554] width 369 height 48
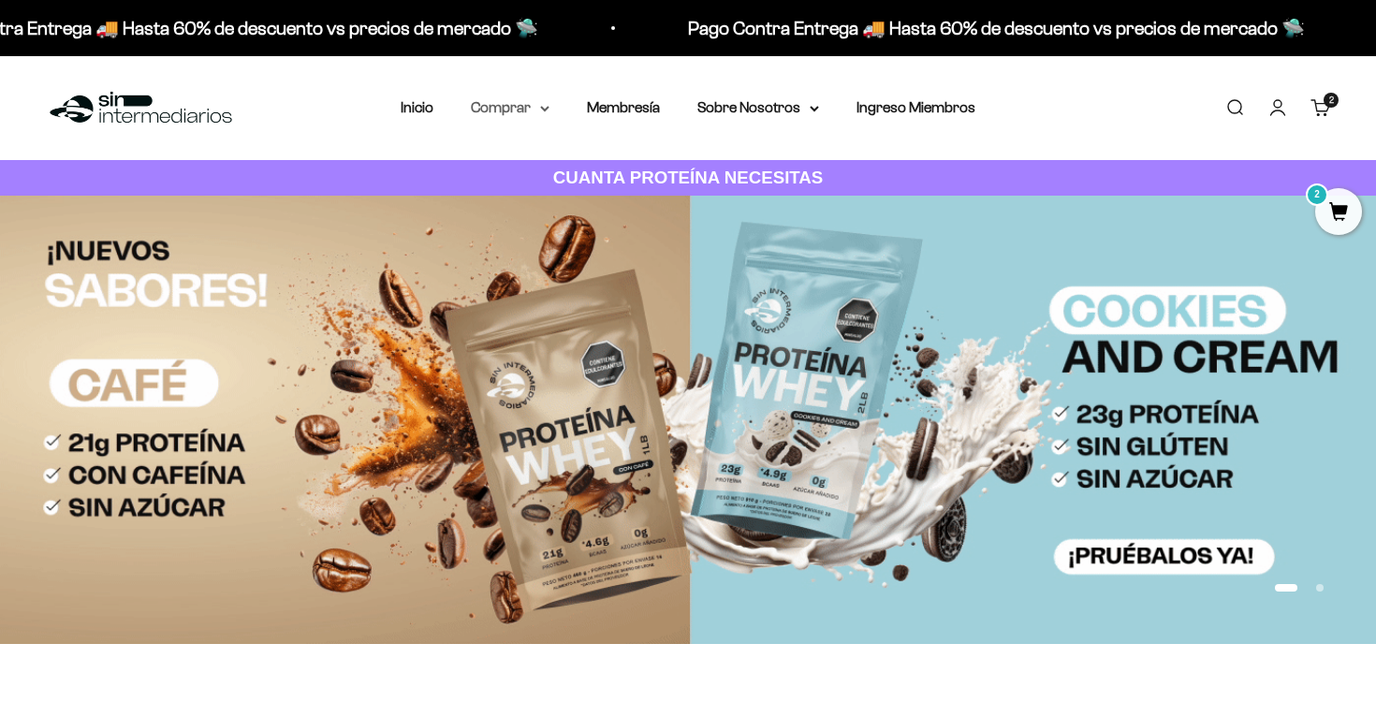
click at [538, 112] on summary "Comprar" at bounding box center [510, 107] width 79 height 24
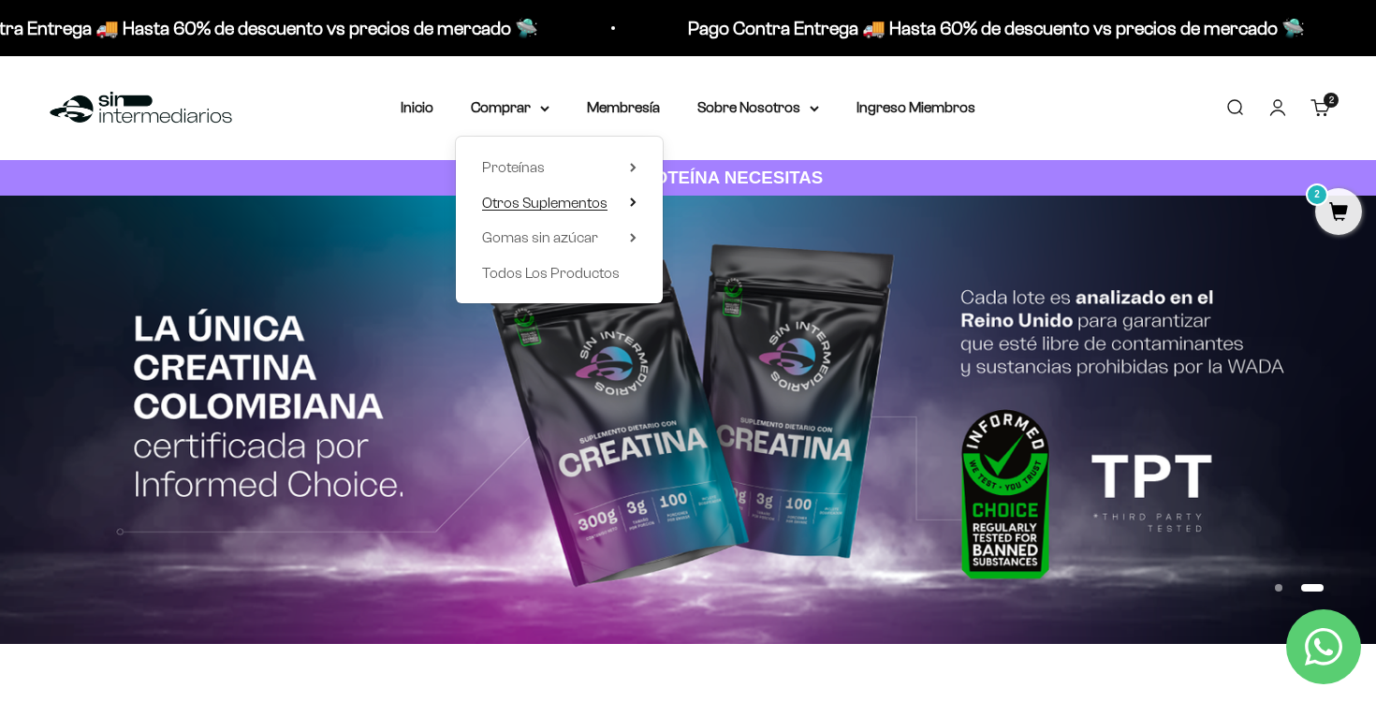
click at [577, 193] on span "Otros Suplementos" at bounding box center [544, 203] width 125 height 24
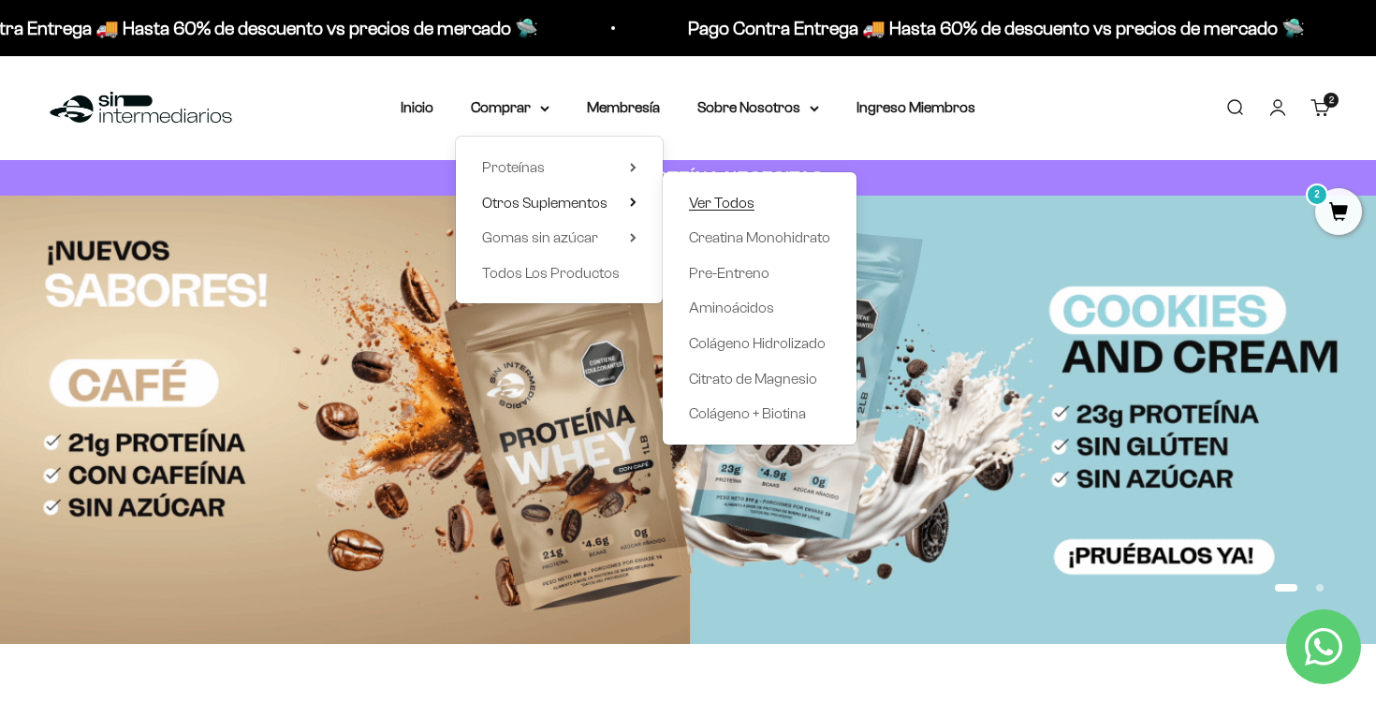
click at [727, 203] on span "Ver Todos" at bounding box center [722, 203] width 66 height 16
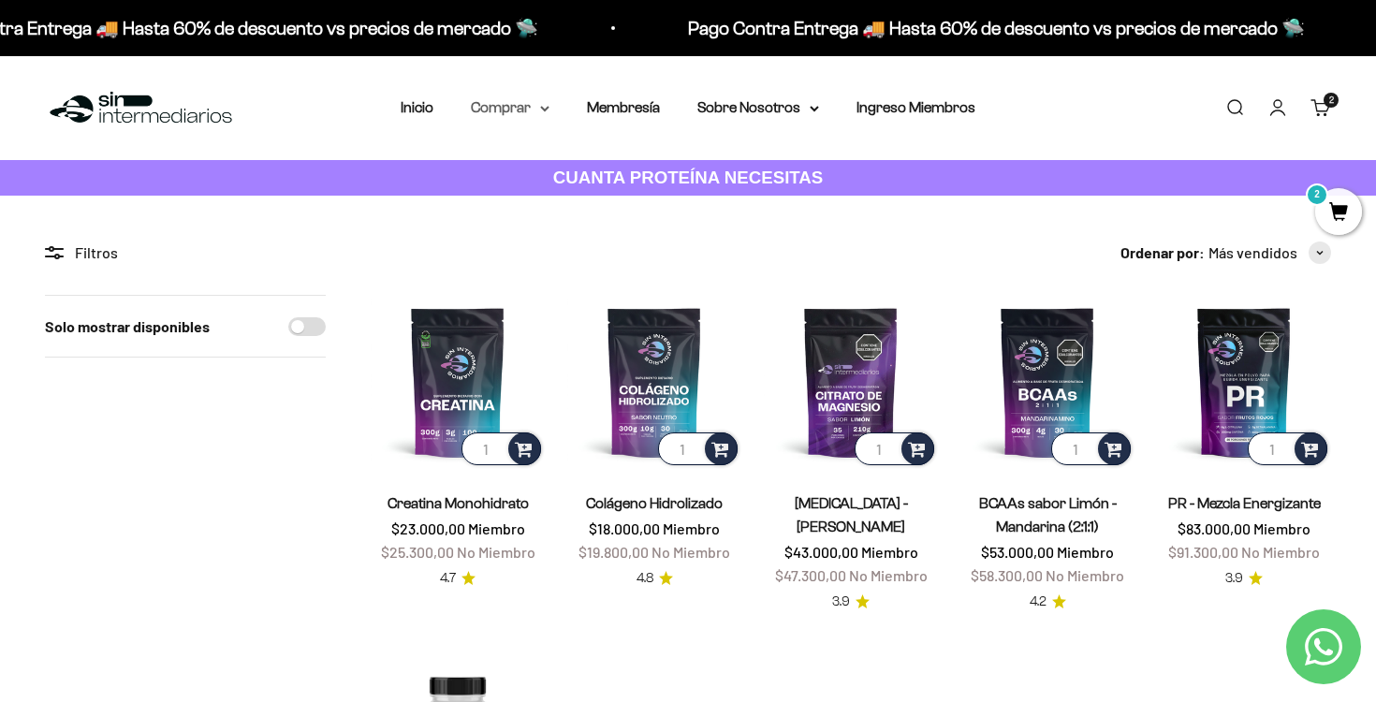
click at [543, 103] on summary "Comprar" at bounding box center [510, 107] width 79 height 24
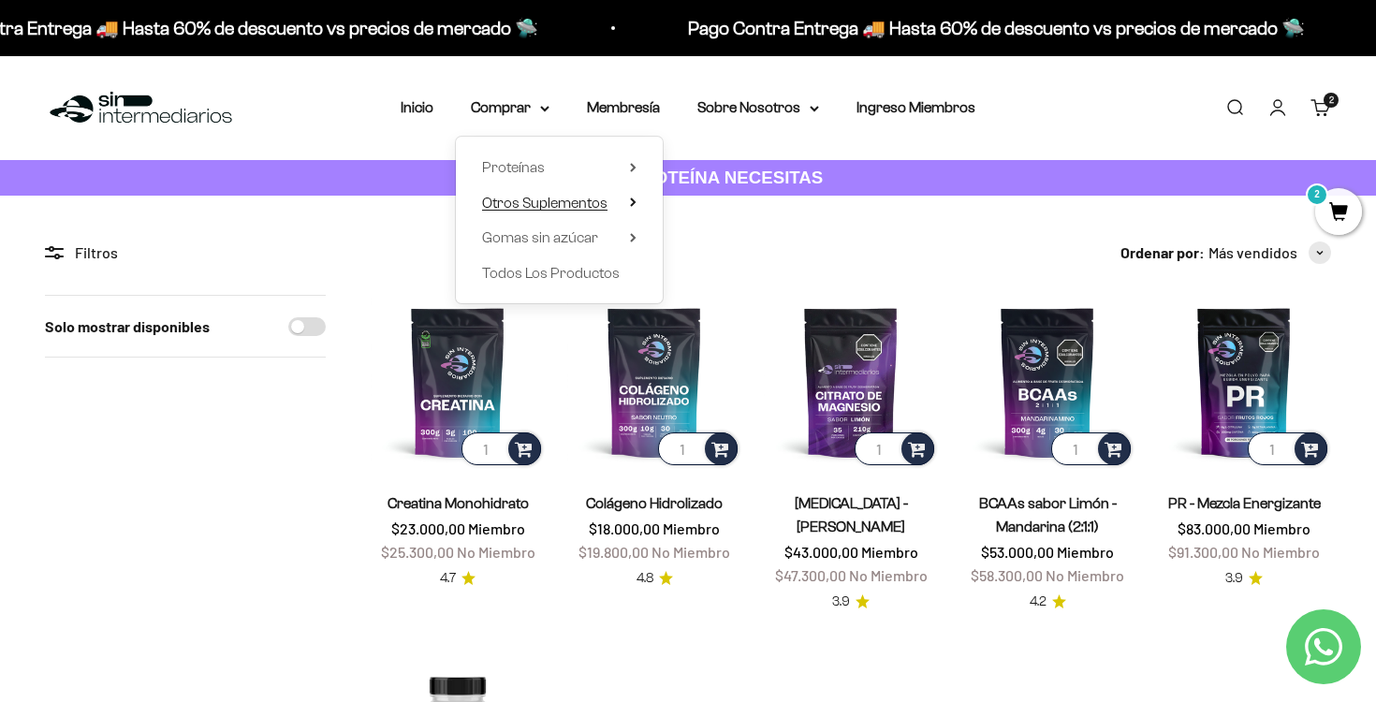
click at [567, 197] on span "Otros Suplementos" at bounding box center [544, 203] width 125 height 16
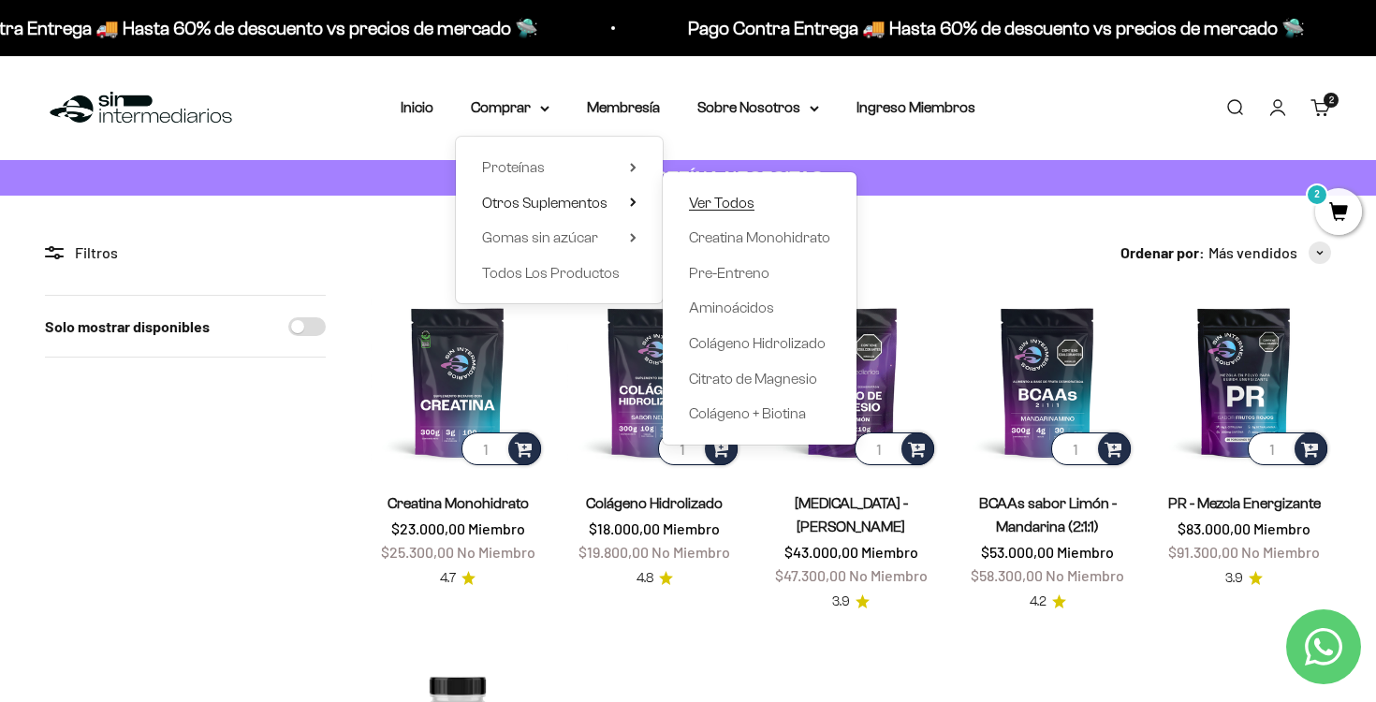
click at [732, 203] on span "Ver Todos" at bounding box center [722, 203] width 66 height 16
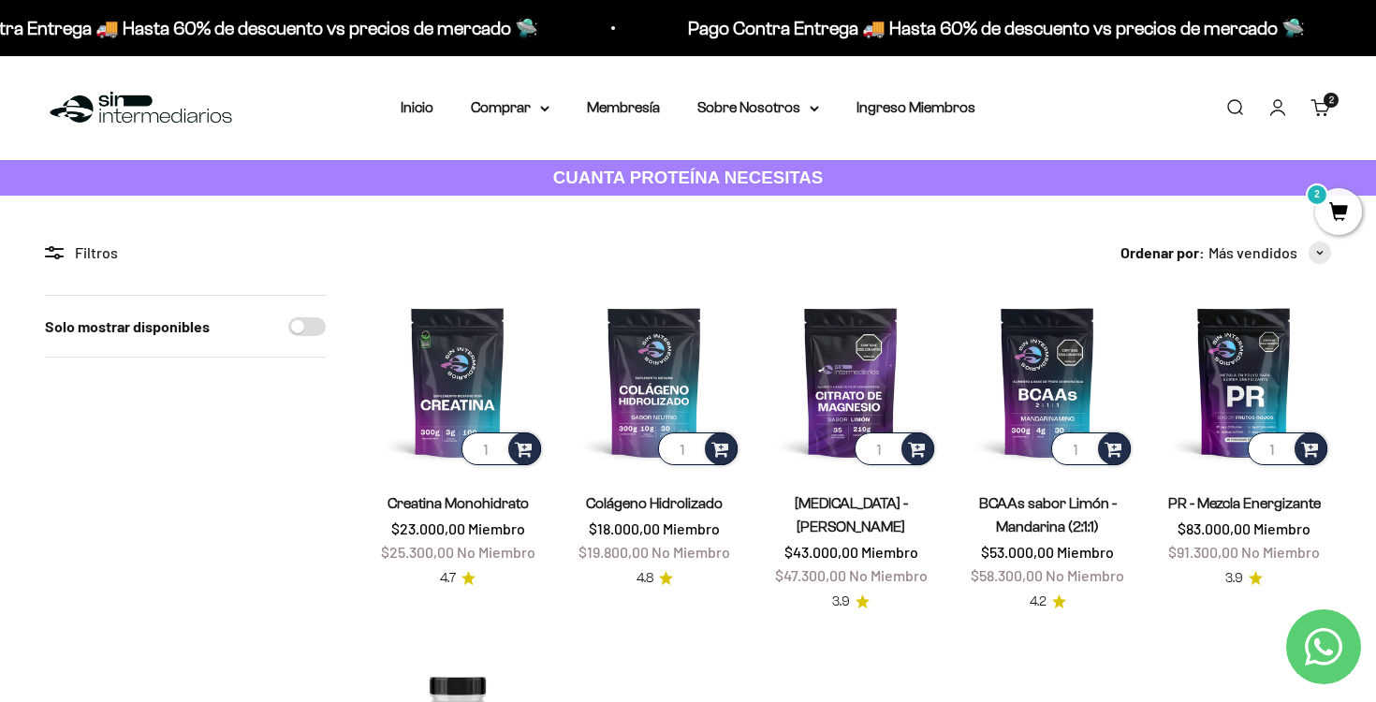
click at [1235, 117] on link "Buscar" at bounding box center [1234, 107] width 21 height 21
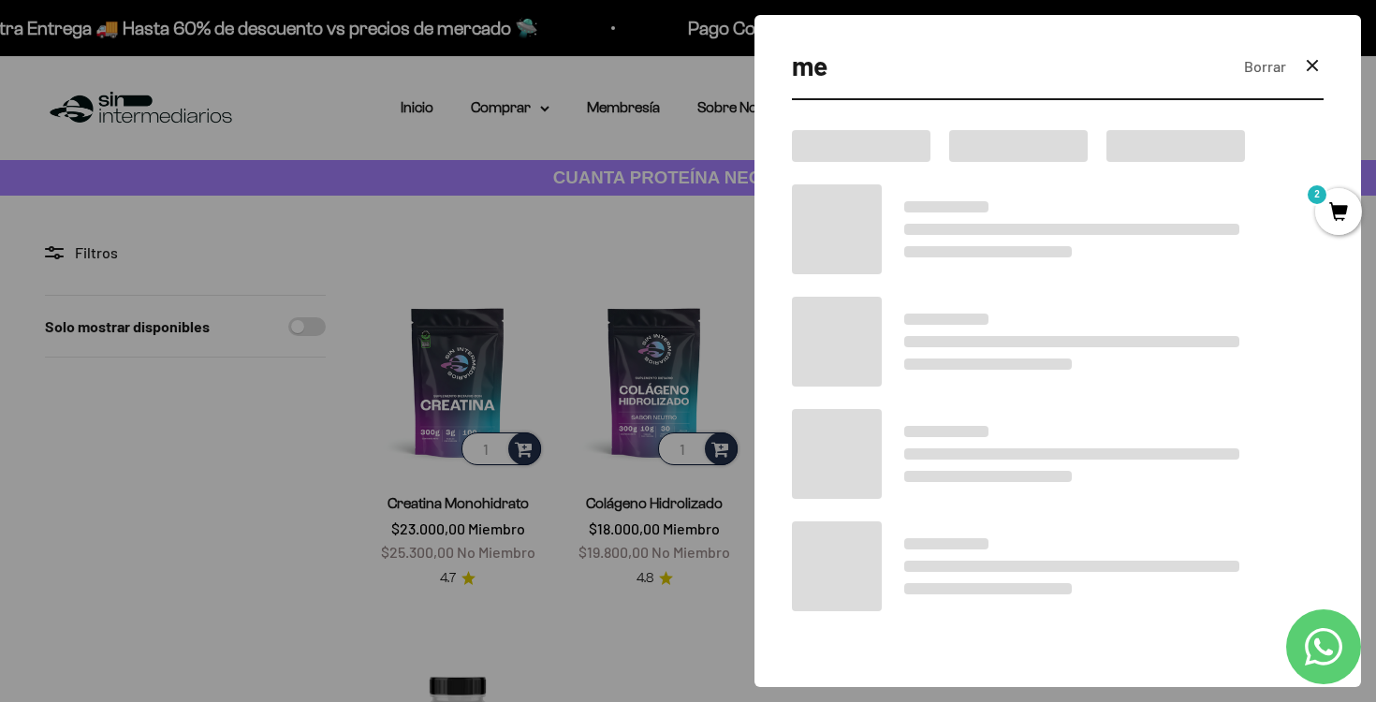
type input "m"
type input "omega"
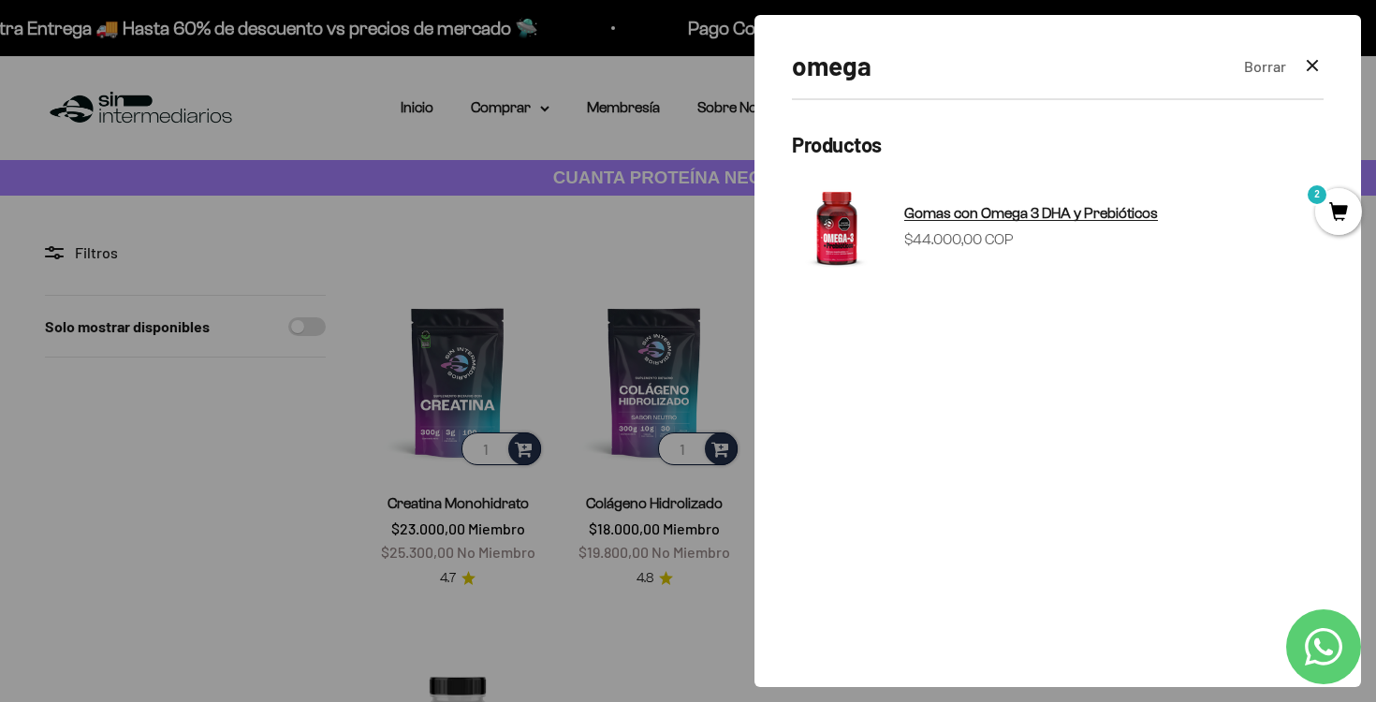
click at [971, 215] on span "Gomas con Omega 3 DHA y Prebióticos" at bounding box center [1031, 213] width 254 height 16
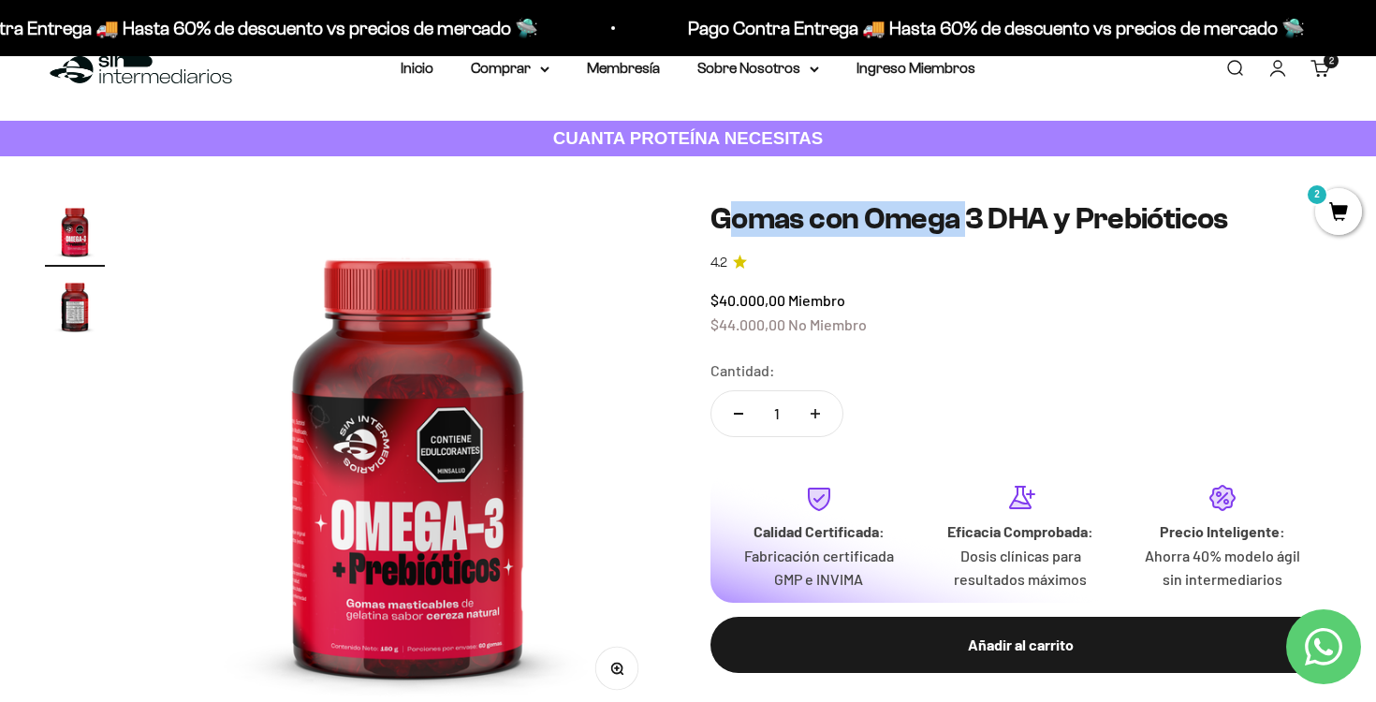
drag, startPoint x: 735, startPoint y: 214, endPoint x: 968, endPoint y: 215, distance: 233.0
click at [968, 215] on h1 "Gomas con Omega 3 DHA y Prebióticos" at bounding box center [1020, 219] width 621 height 36
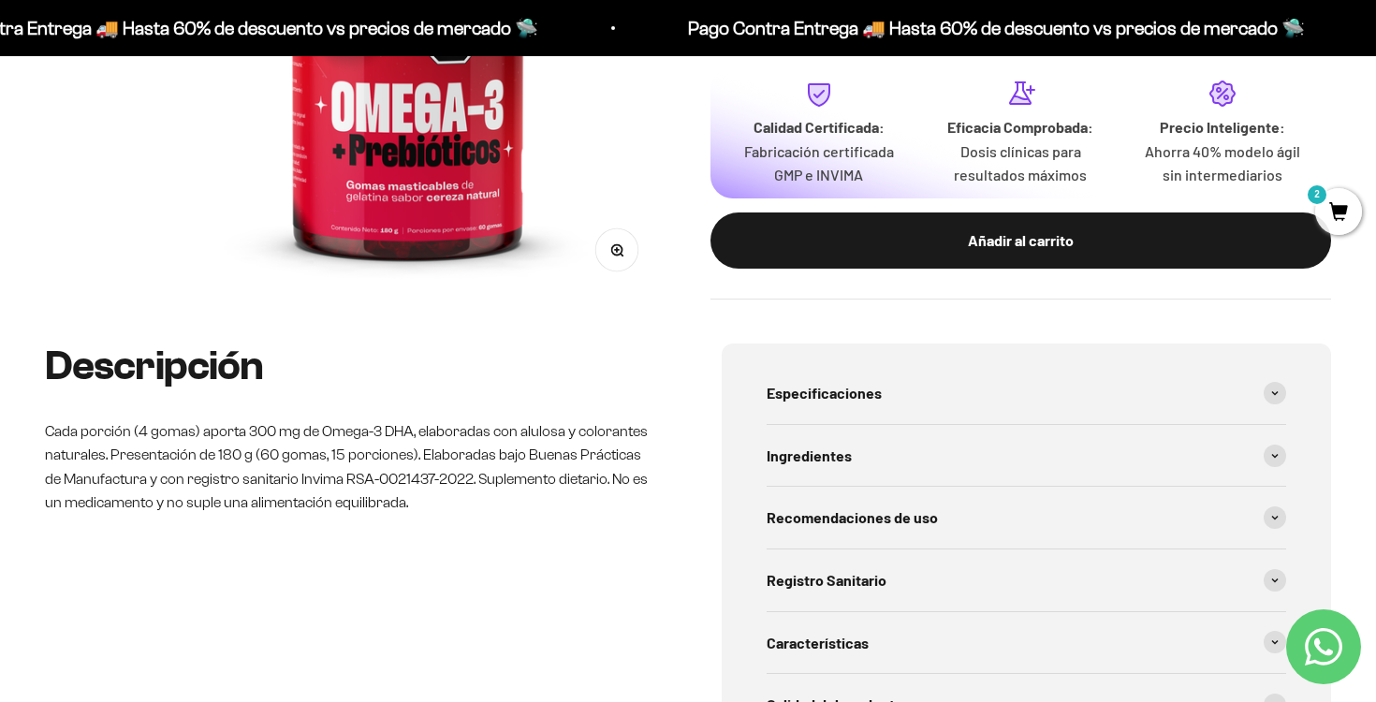
scroll to position [474, 0]
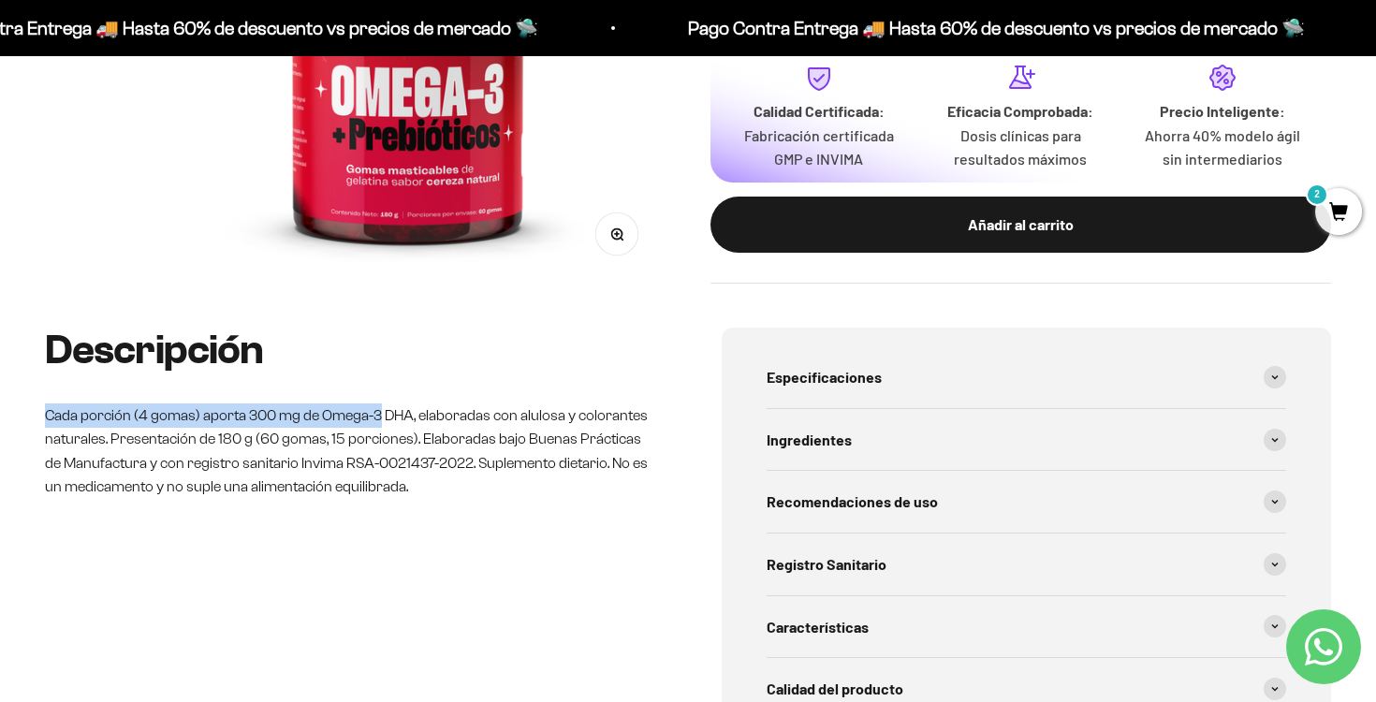
drag, startPoint x: 46, startPoint y: 416, endPoint x: 373, endPoint y: 403, distance: 327.8
click at [373, 403] on p "Cada porción (4 gomas) aporta 300 mg de Omega-3 DHA, elaboradas con alulosa y c…" at bounding box center [349, 450] width 609 height 95
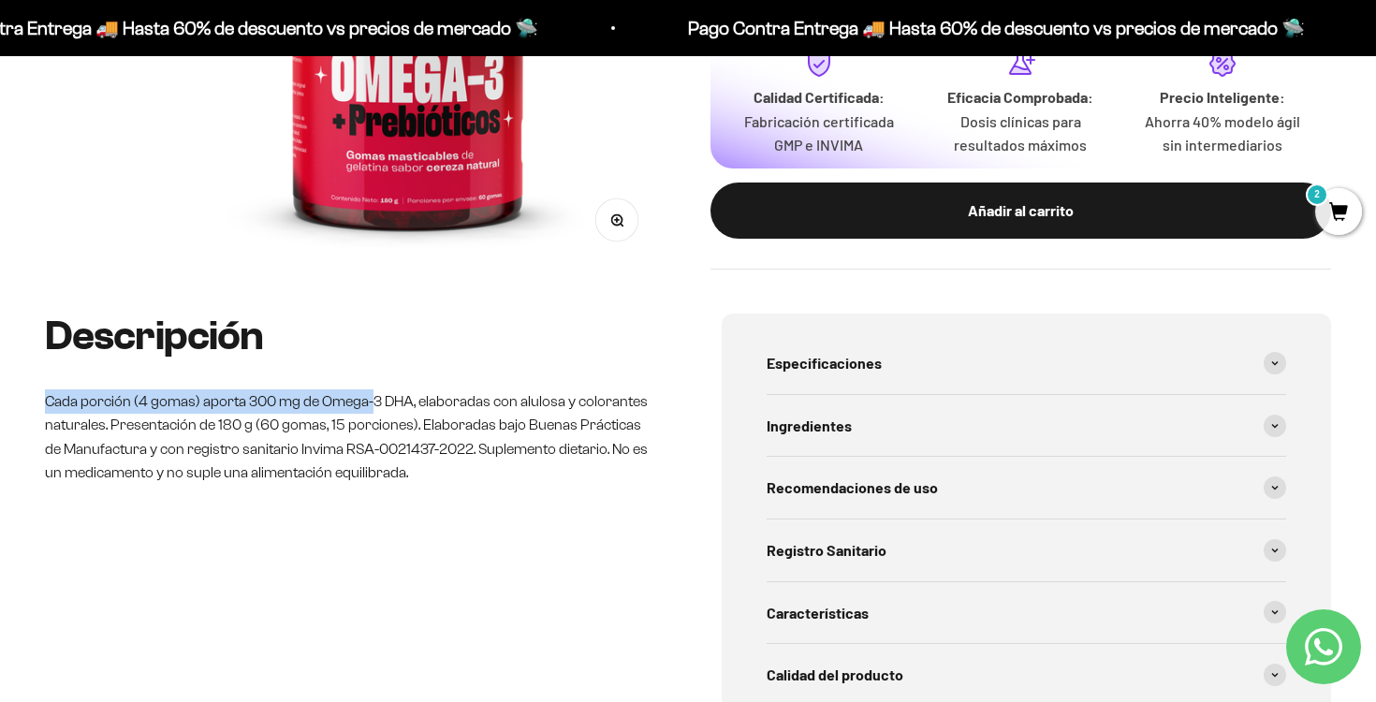
scroll to position [491, 0]
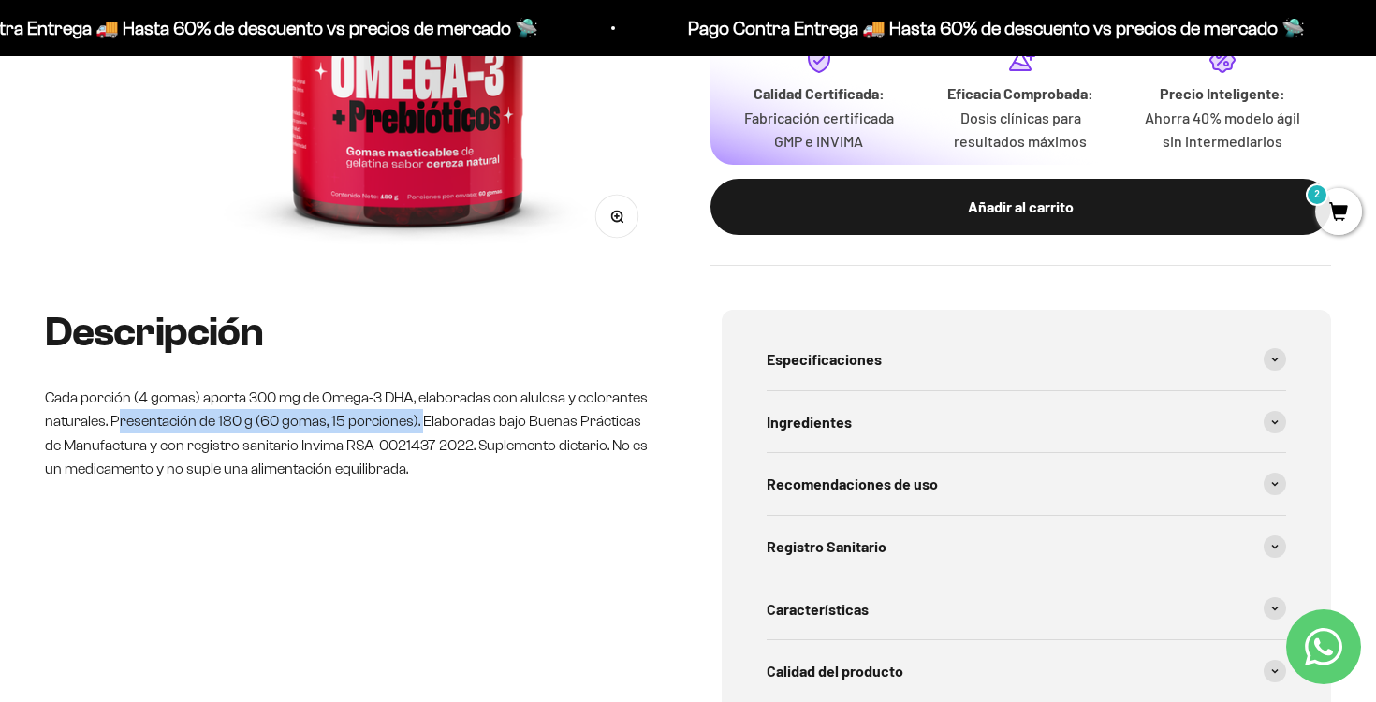
drag, startPoint x: 117, startPoint y: 425, endPoint x: 416, endPoint y: 414, distance: 298.8
click at [416, 416] on p "Cada porción (4 gomas) aporta 300 mg de Omega-3 DHA, elaboradas con alulosa y c…" at bounding box center [349, 433] width 609 height 95
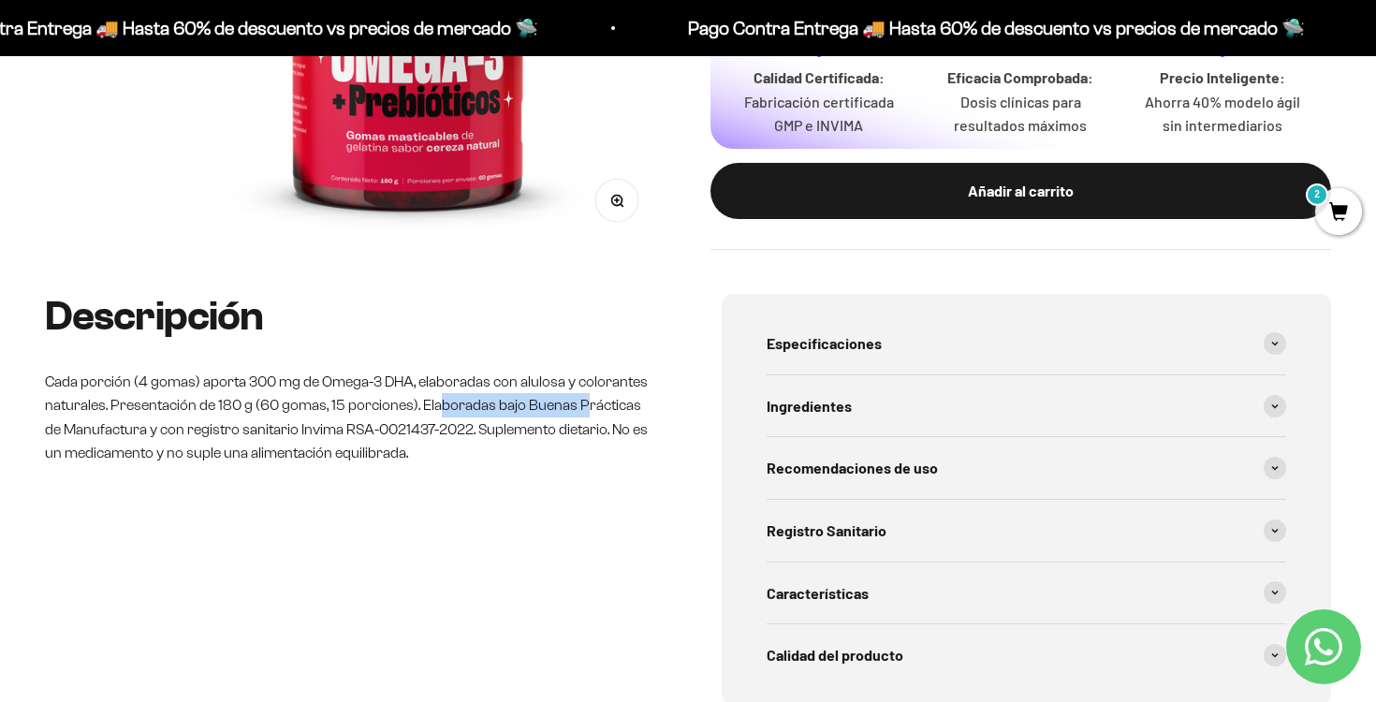
drag, startPoint x: 433, startPoint y: 396, endPoint x: 574, endPoint y: 406, distance: 140.8
click at [574, 406] on p "Cada porción (4 gomas) aporta 300 mg de Omega-3 DHA, elaboradas con alulosa y c…" at bounding box center [349, 417] width 609 height 95
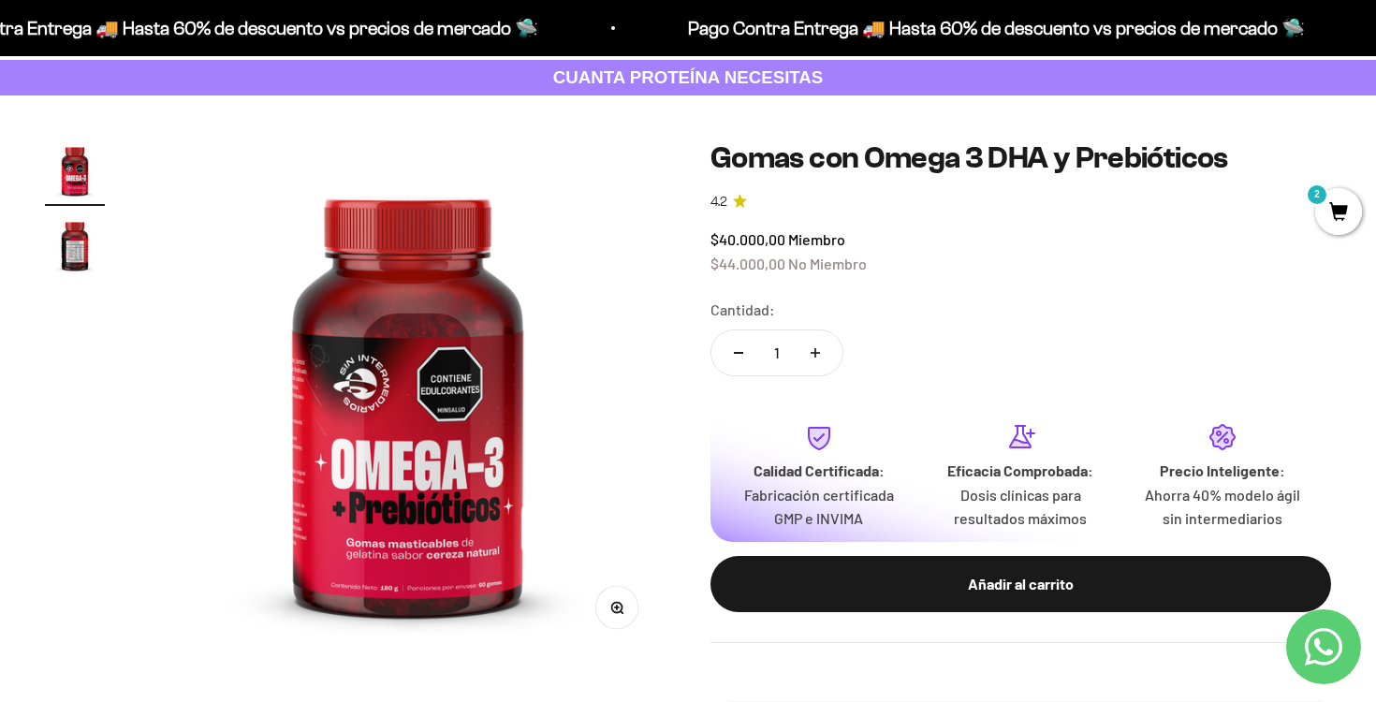
scroll to position [104, 0]
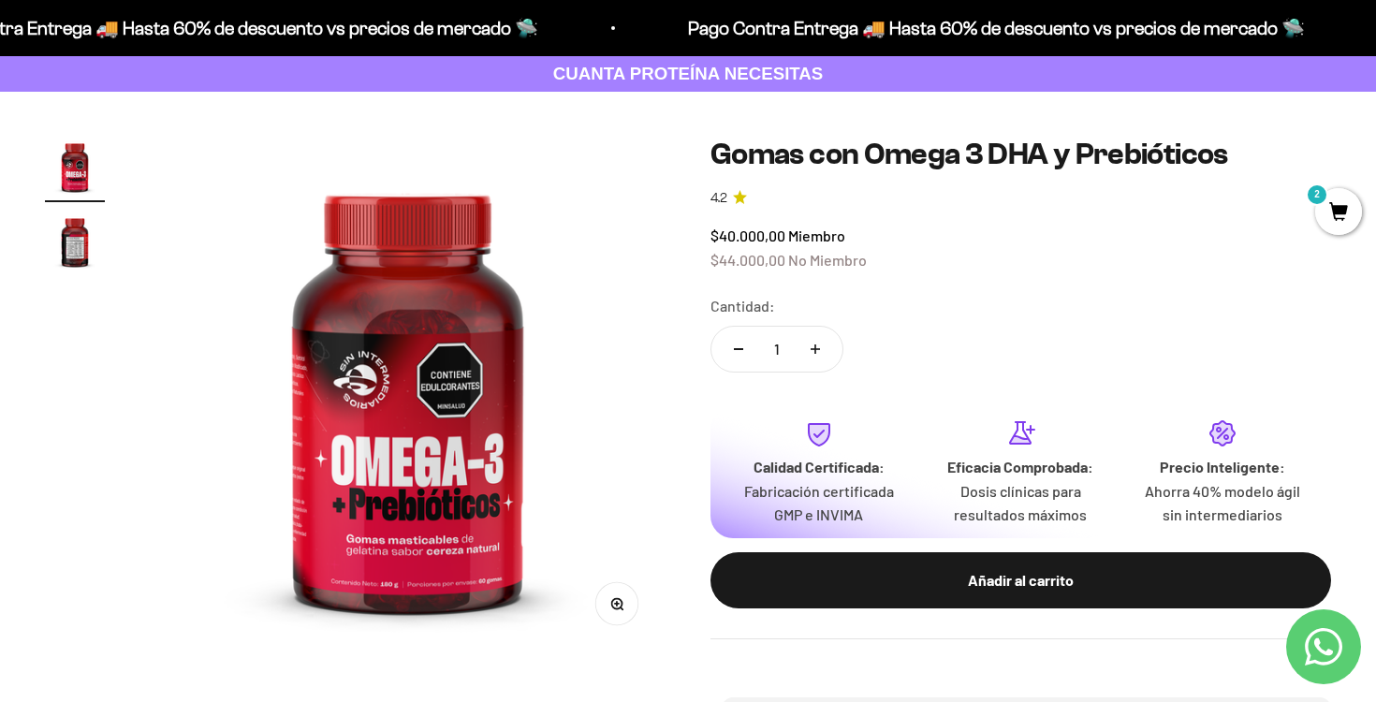
click at [66, 241] on img "Ir al artículo 2" at bounding box center [75, 242] width 60 height 60
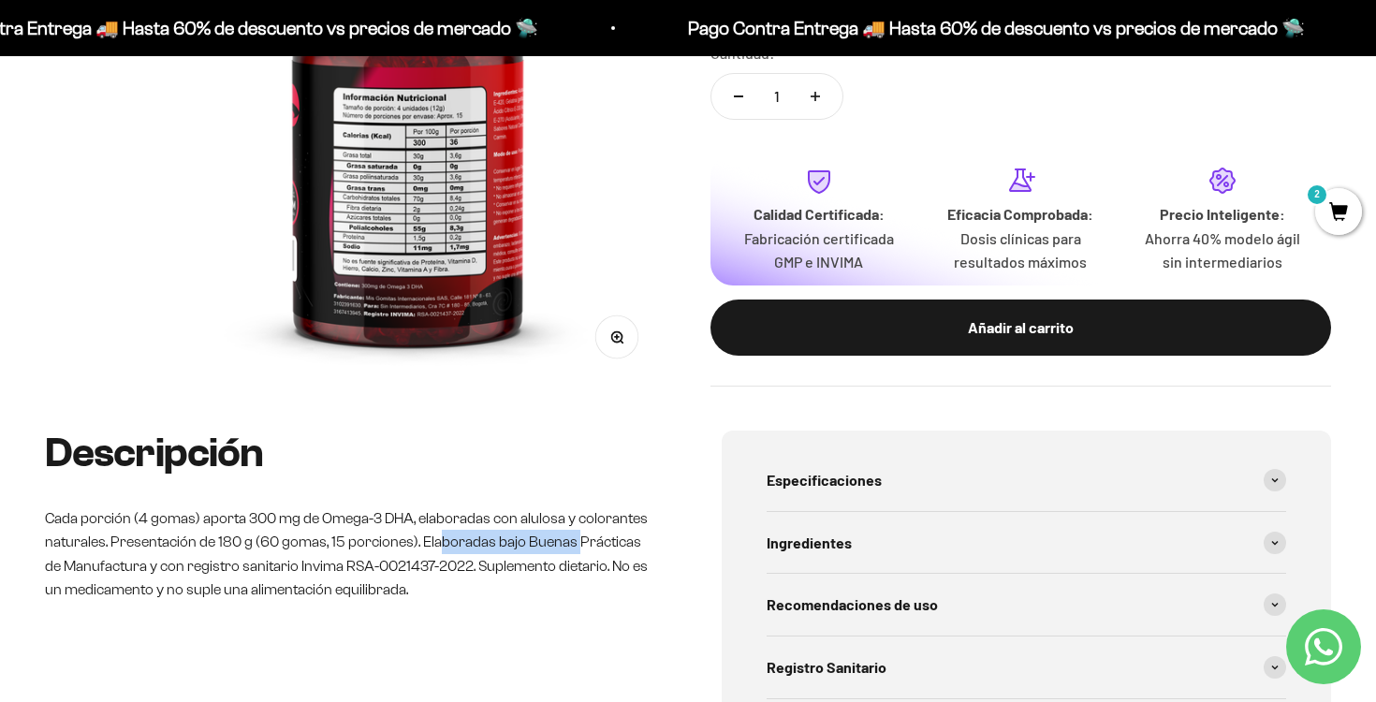
scroll to position [705, 0]
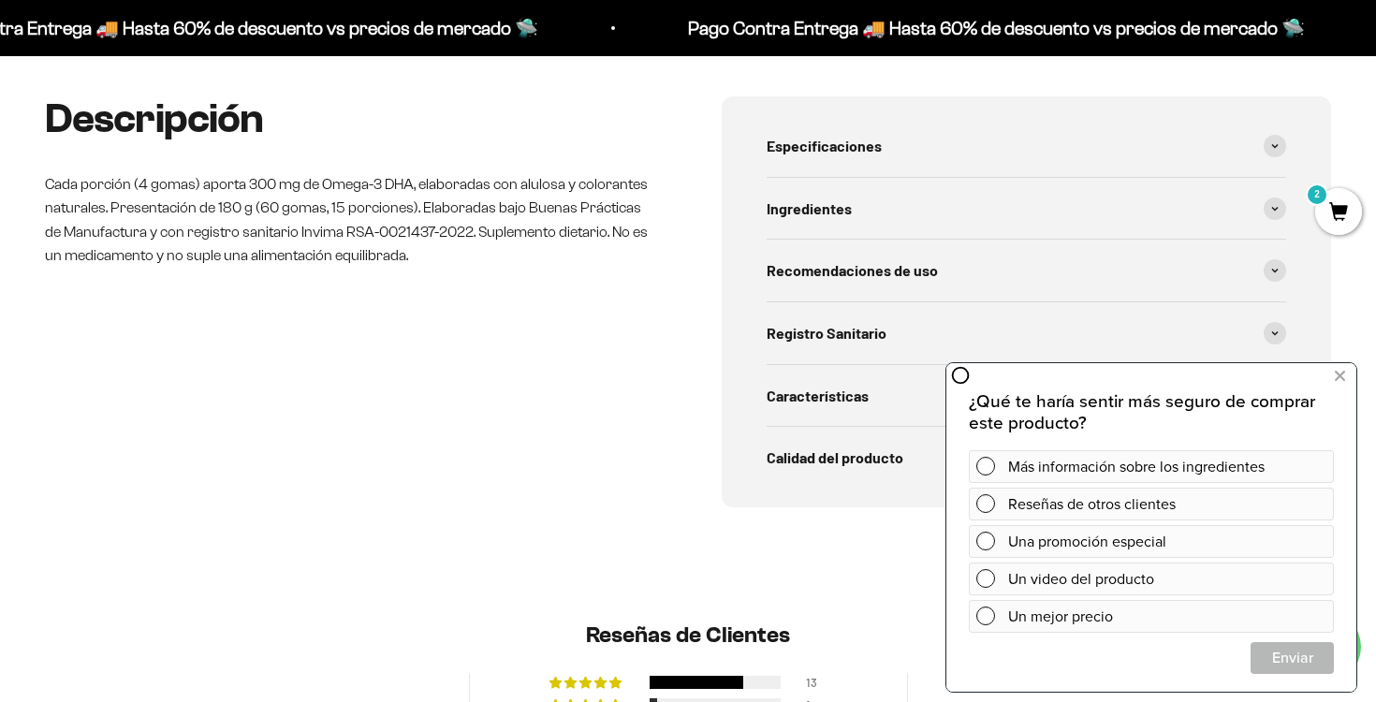
click at [273, 251] on p "Cada porción (4 gomas) aporta 300 mg de Omega-3 DHA, elaboradas con alulosa y c…" at bounding box center [349, 219] width 609 height 95
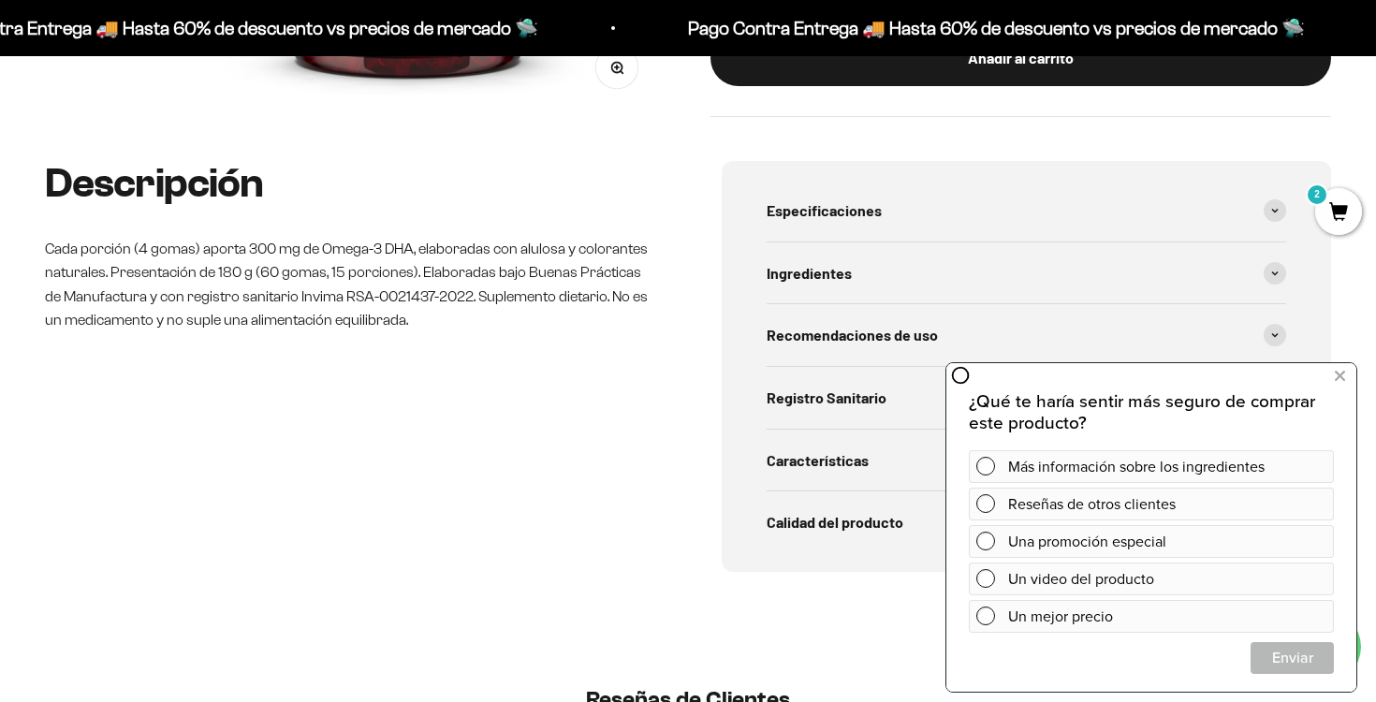
scroll to position [635, 0]
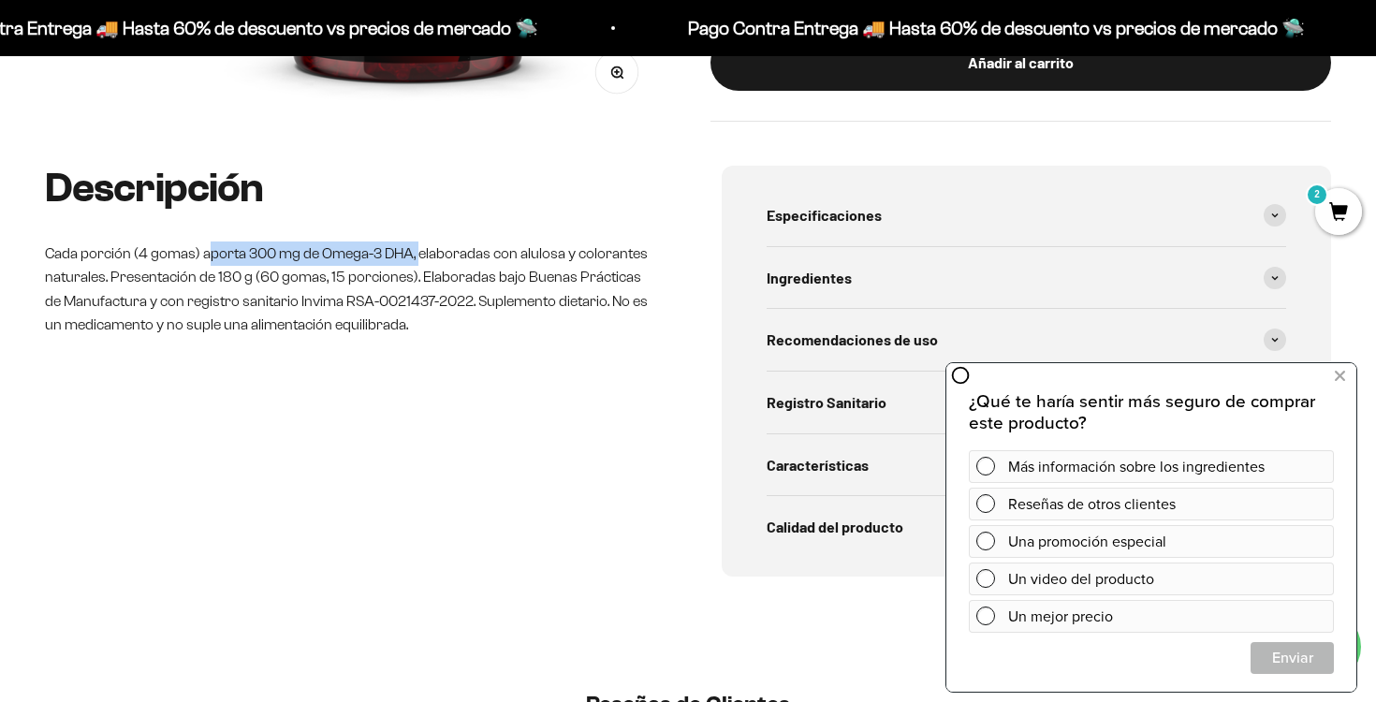
drag, startPoint x: 209, startPoint y: 251, endPoint x: 415, endPoint y: 246, distance: 206.0
click at [416, 247] on p "Cada porción (4 gomas) aporta 300 mg de Omega-3 DHA, elaboradas con alulosa y c…" at bounding box center [349, 288] width 609 height 95
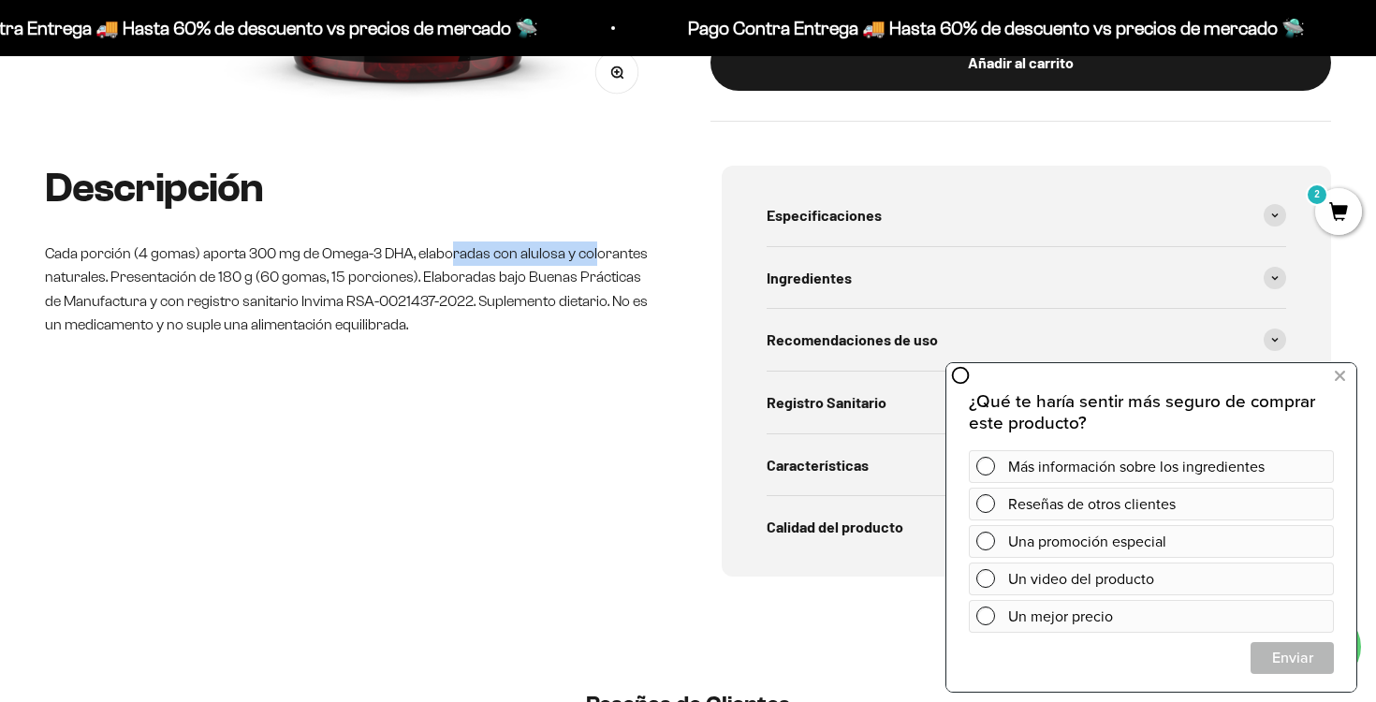
drag, startPoint x: 448, startPoint y: 256, endPoint x: 587, endPoint y: 255, distance: 138.5
click at [592, 256] on p "Cada porción (4 gomas) aporta 300 mg de Omega-3 DHA, elaboradas con alulosa y c…" at bounding box center [349, 288] width 609 height 95
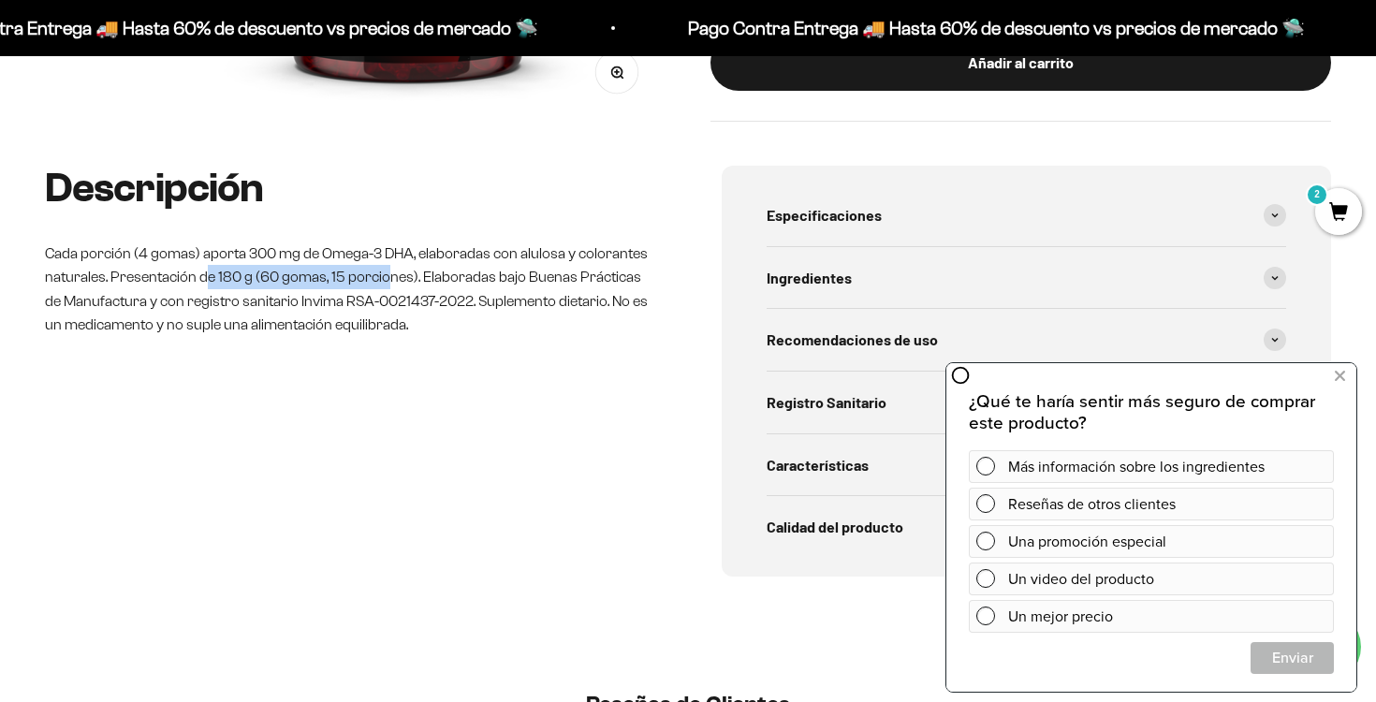
drag, startPoint x: 207, startPoint y: 273, endPoint x: 379, endPoint y: 282, distance: 172.4
click at [381, 283] on p "Cada porción (4 gomas) aporta 300 mg de Omega-3 DHA, elaboradas con alulosa y c…" at bounding box center [349, 288] width 609 height 95
click at [355, 282] on p "Cada porción (4 gomas) aporta 300 mg de Omega-3 DHA, elaboradas con alulosa y c…" at bounding box center [349, 288] width 609 height 95
drag, startPoint x: 331, startPoint y: 274, endPoint x: 395, endPoint y: 274, distance: 63.6
click at [395, 274] on p "Cada porción (4 gomas) aporta 300 mg de Omega-3 DHA, elaboradas con alulosa y c…" at bounding box center [349, 288] width 609 height 95
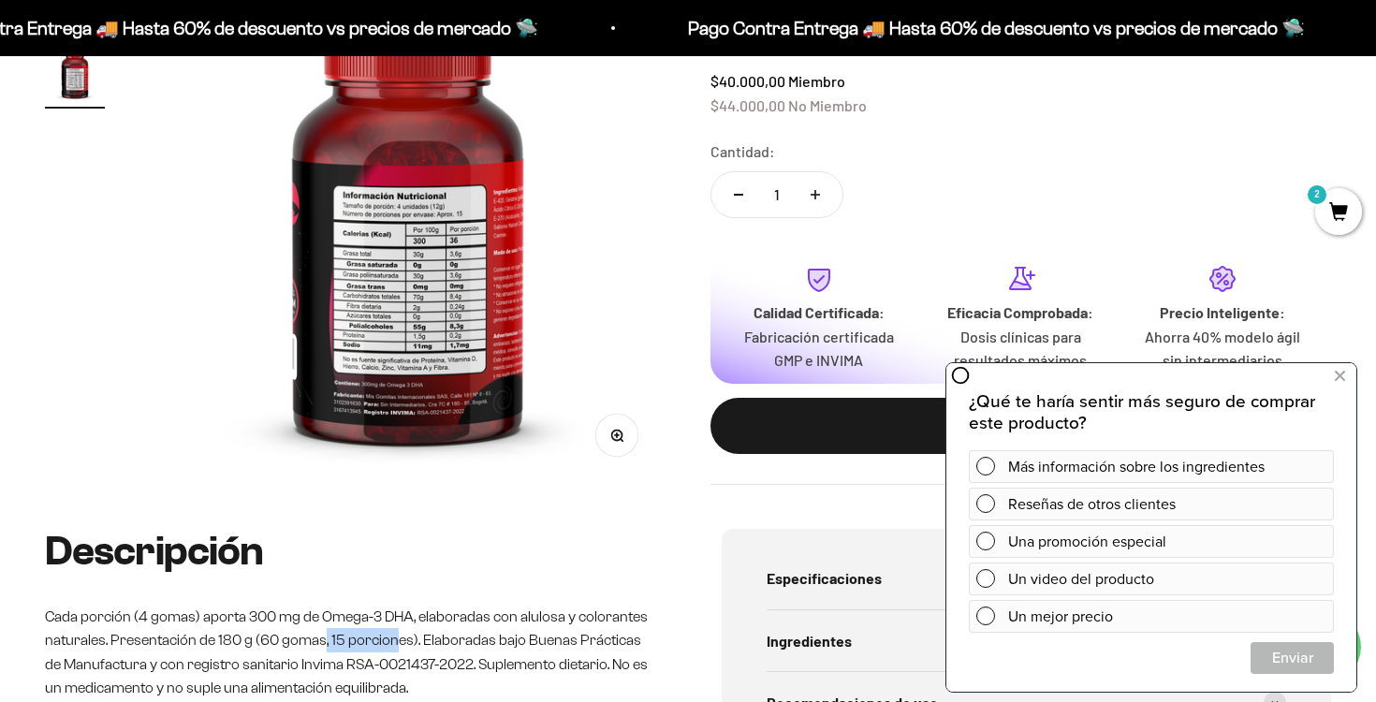
scroll to position [0, 0]
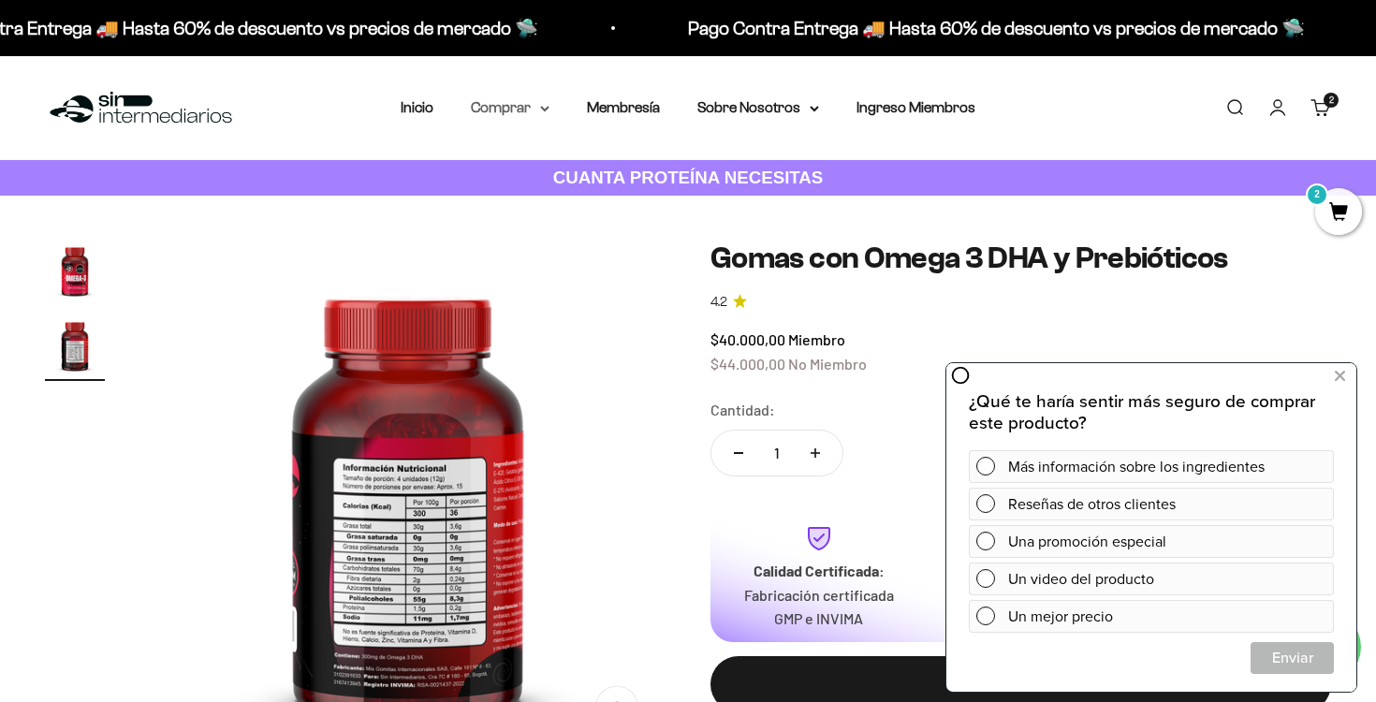
click at [522, 106] on summary "Comprar" at bounding box center [510, 107] width 79 height 24
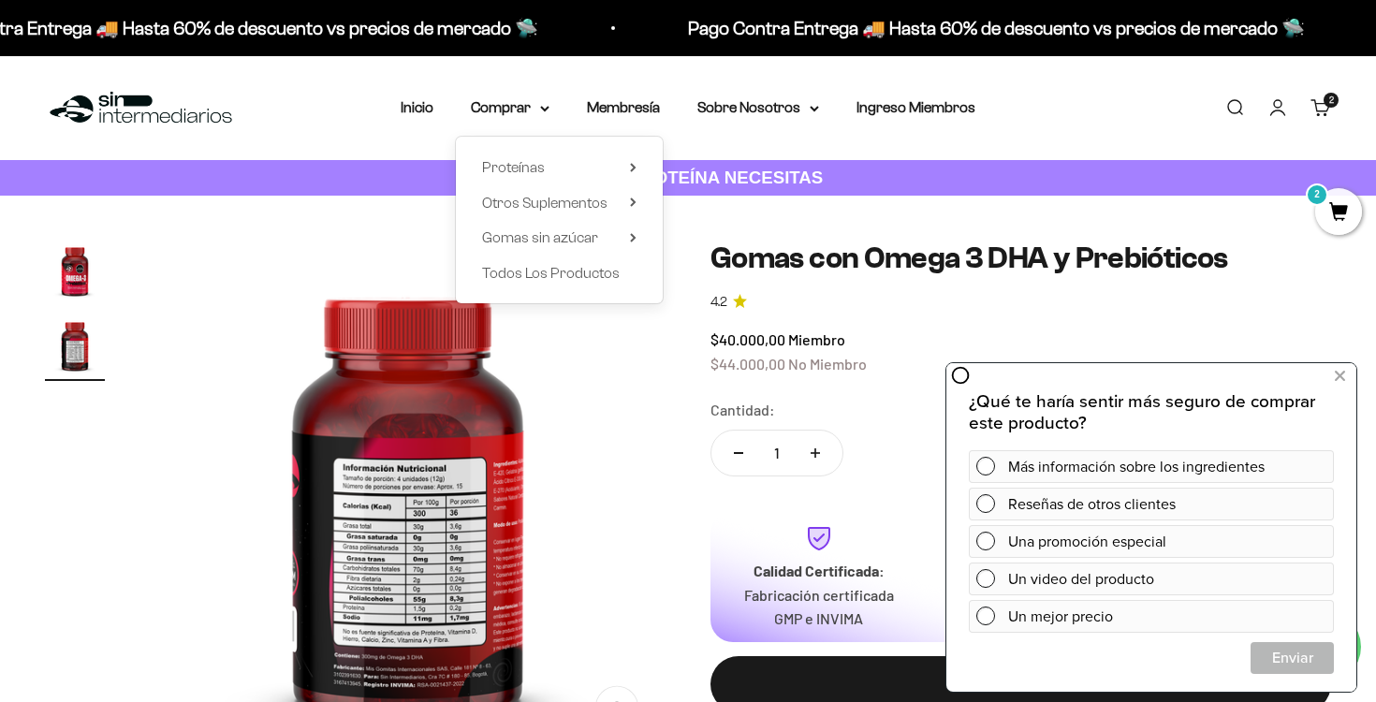
click at [1052, 129] on div "Menú Buscar Inicio Comprar Proteínas Ver Todos Whey Iso Vegan Pancakes Pre-Entr…" at bounding box center [688, 108] width 1376 height 104
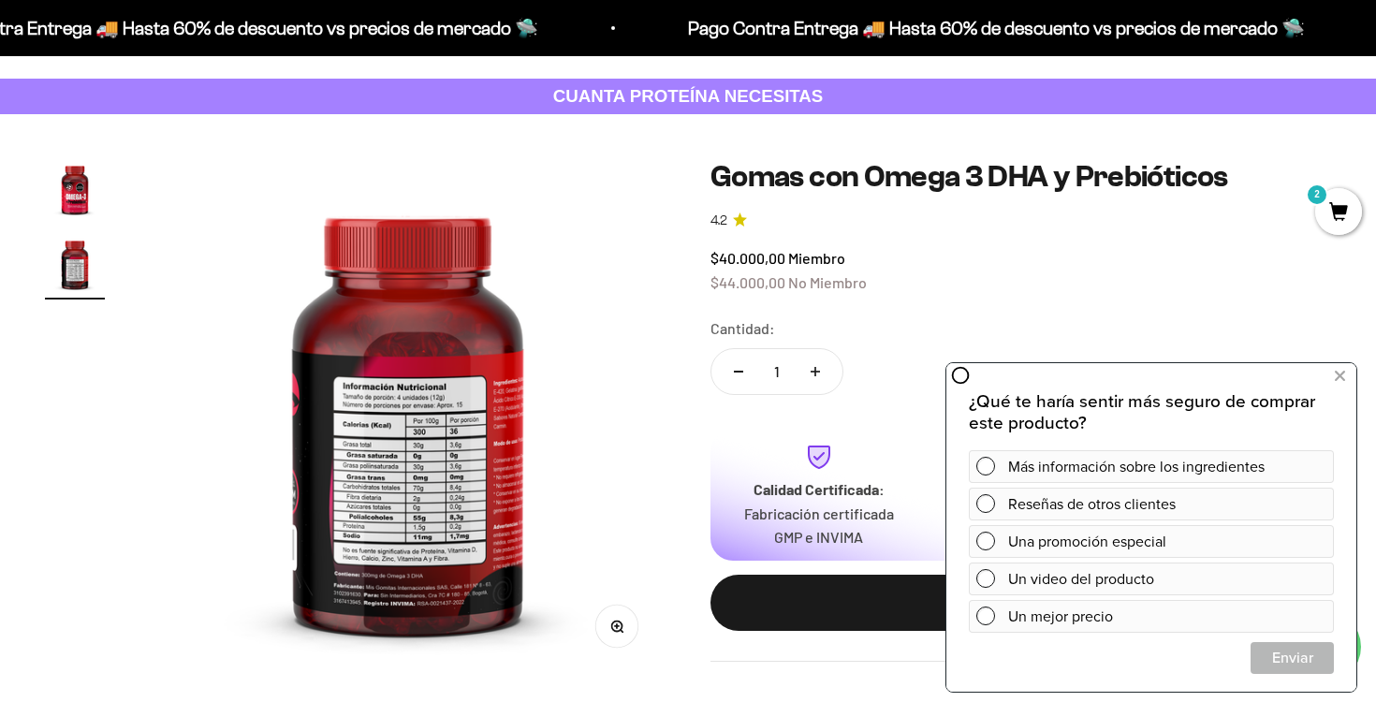
scroll to position [82, 0]
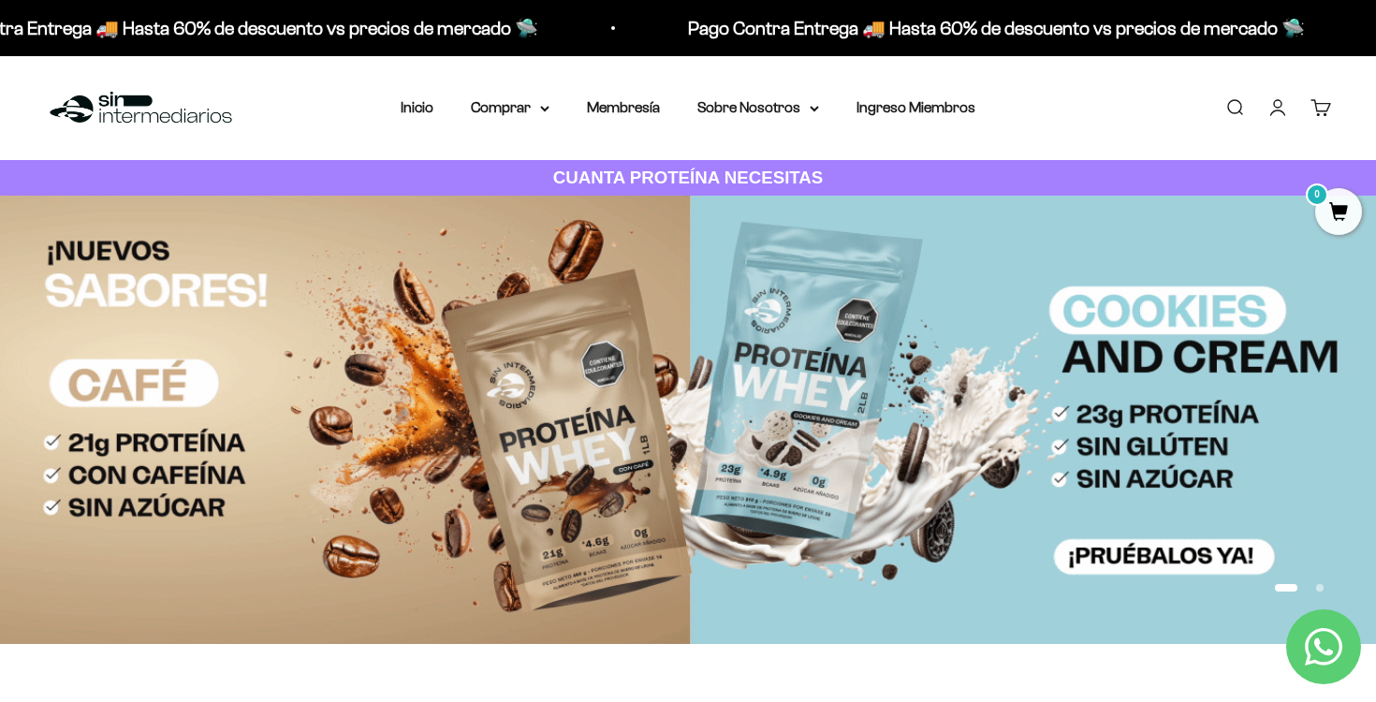
click at [1270, 115] on link "Cuenta" at bounding box center [1277, 107] width 21 height 21
